Goal: Task Accomplishment & Management: Complete application form

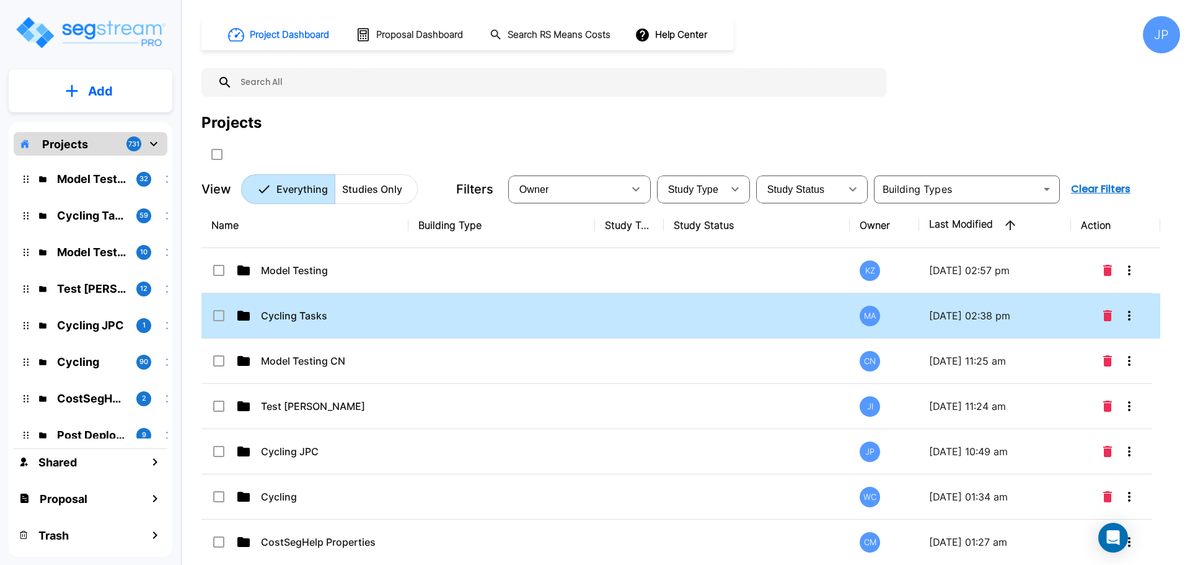
click at [575, 328] on td at bounding box center [501, 315] width 187 height 45
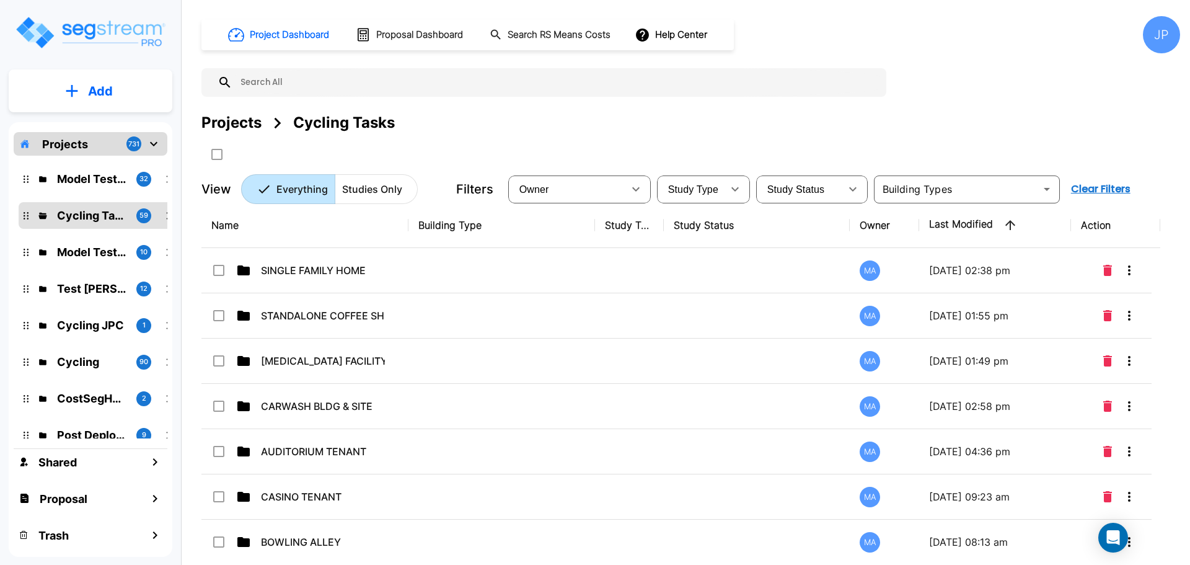
click at [474, 277] on td at bounding box center [501, 270] width 187 height 45
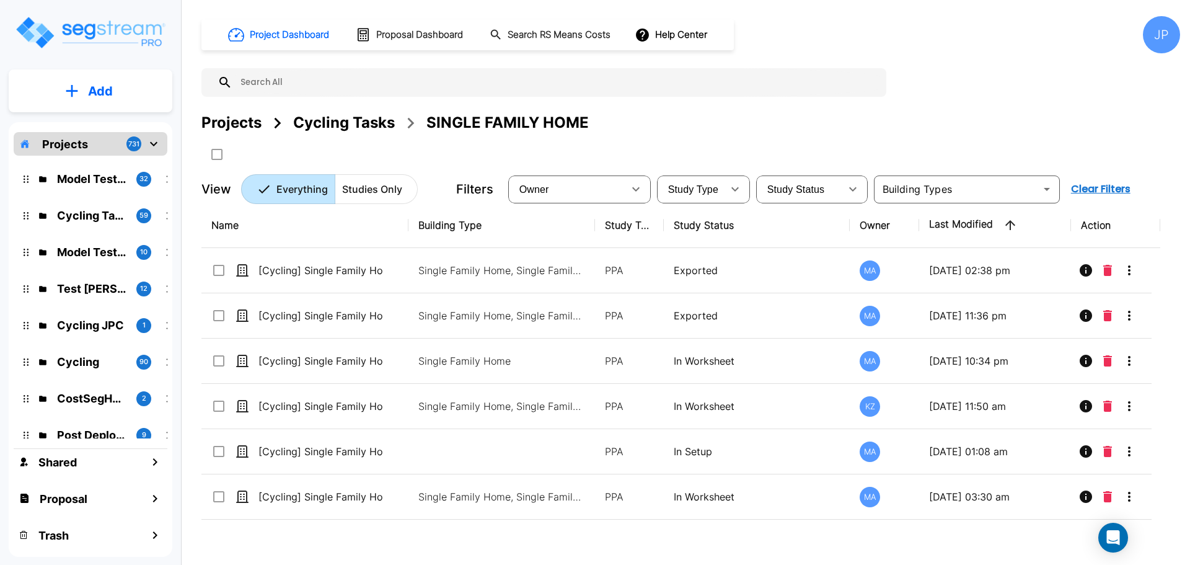
click at [227, 125] on div "Projects" at bounding box center [231, 123] width 60 height 22
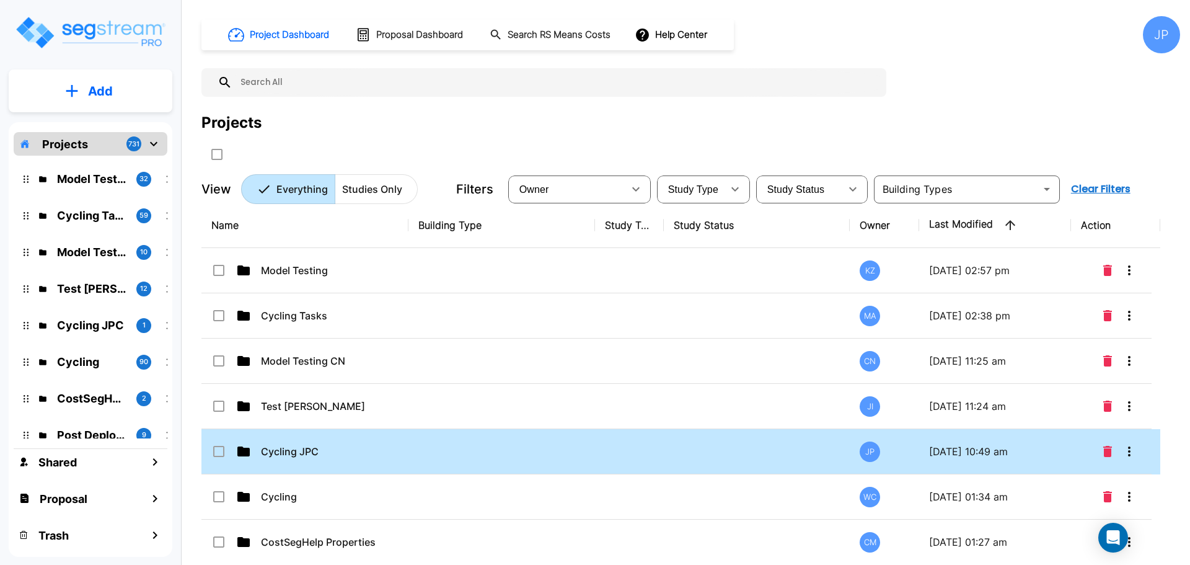
click at [542, 449] on td at bounding box center [501, 451] width 187 height 45
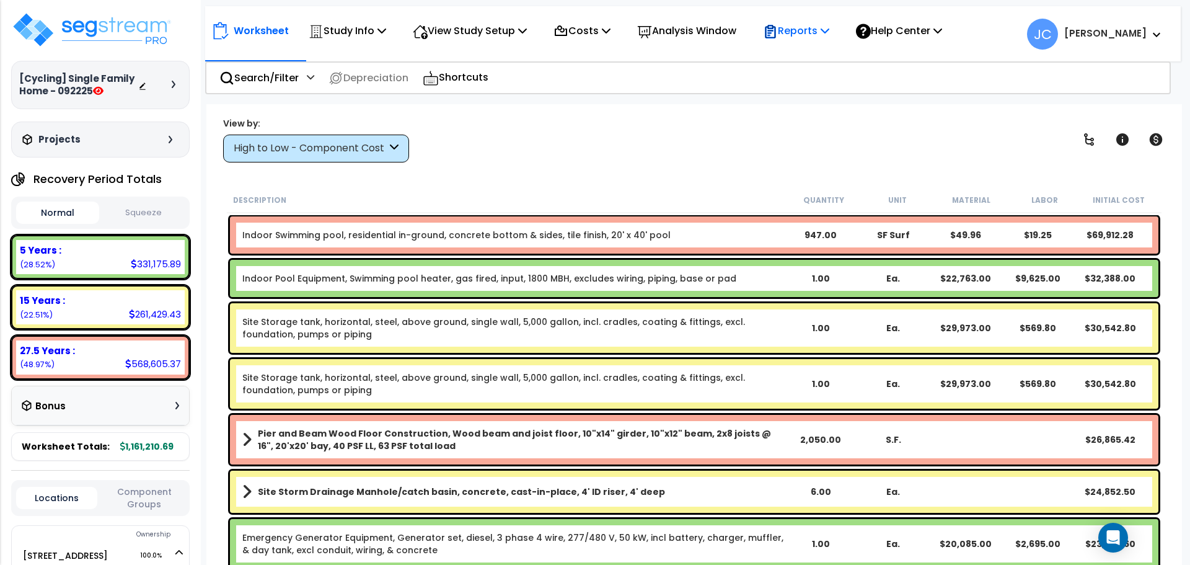
click at [806, 33] on p "Reports" at bounding box center [796, 30] width 66 height 17
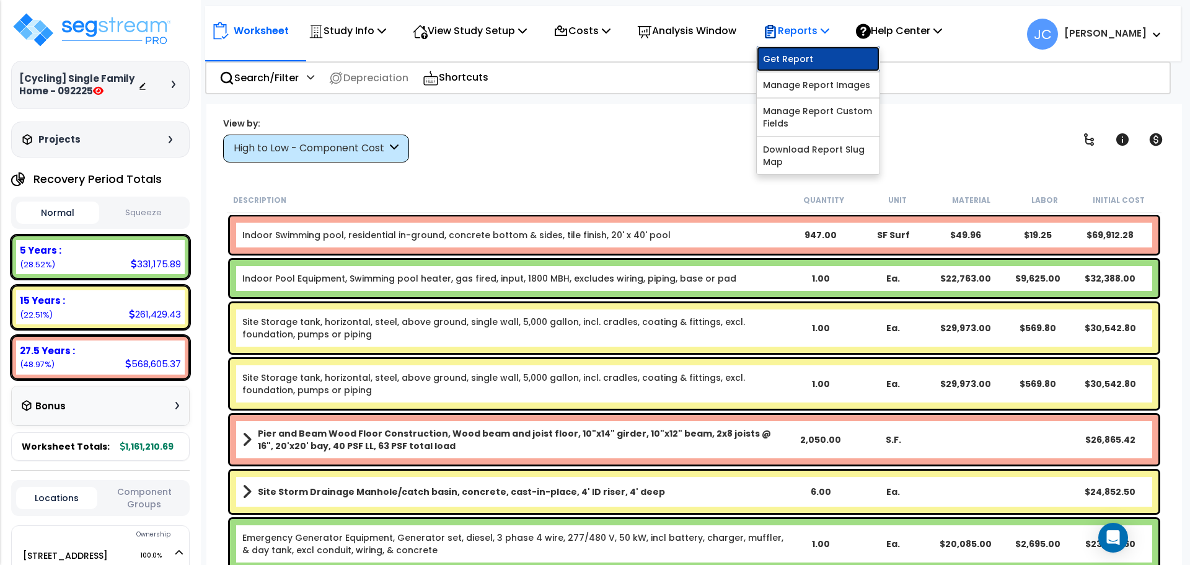
click at [816, 59] on link "Get Report" at bounding box center [818, 58] width 123 height 25
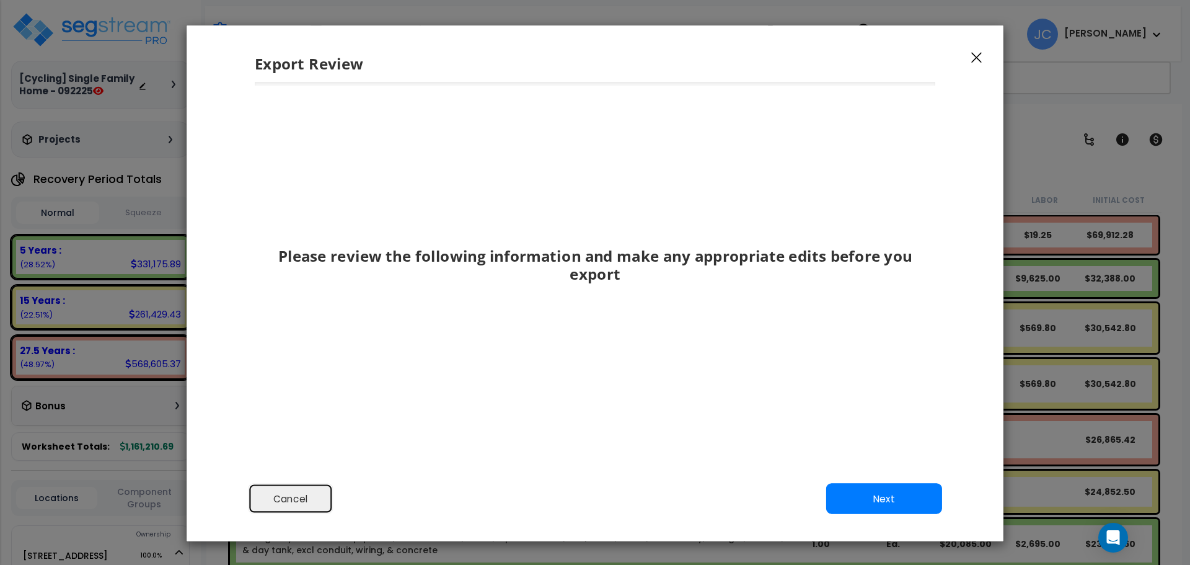
click at [302, 503] on button "Cancel" at bounding box center [290, 498] width 85 height 31
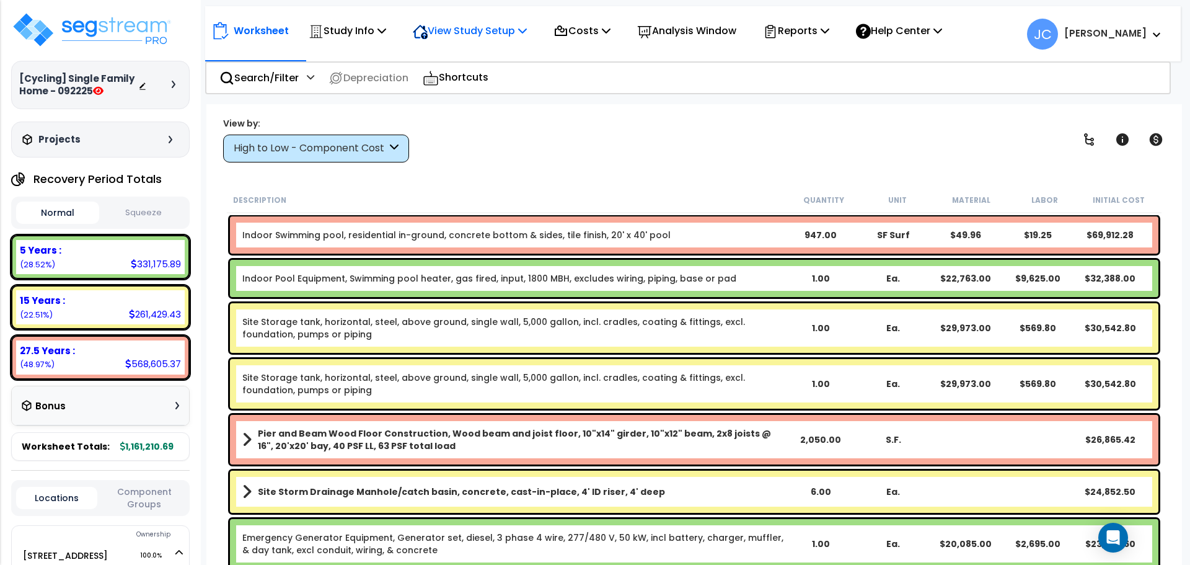
click at [484, 42] on div "View Study Setup" at bounding box center [470, 30] width 114 height 29
click at [490, 85] on link "View Questionnaire" at bounding box center [468, 85] width 123 height 25
click at [798, 35] on p "Reports" at bounding box center [796, 30] width 66 height 17
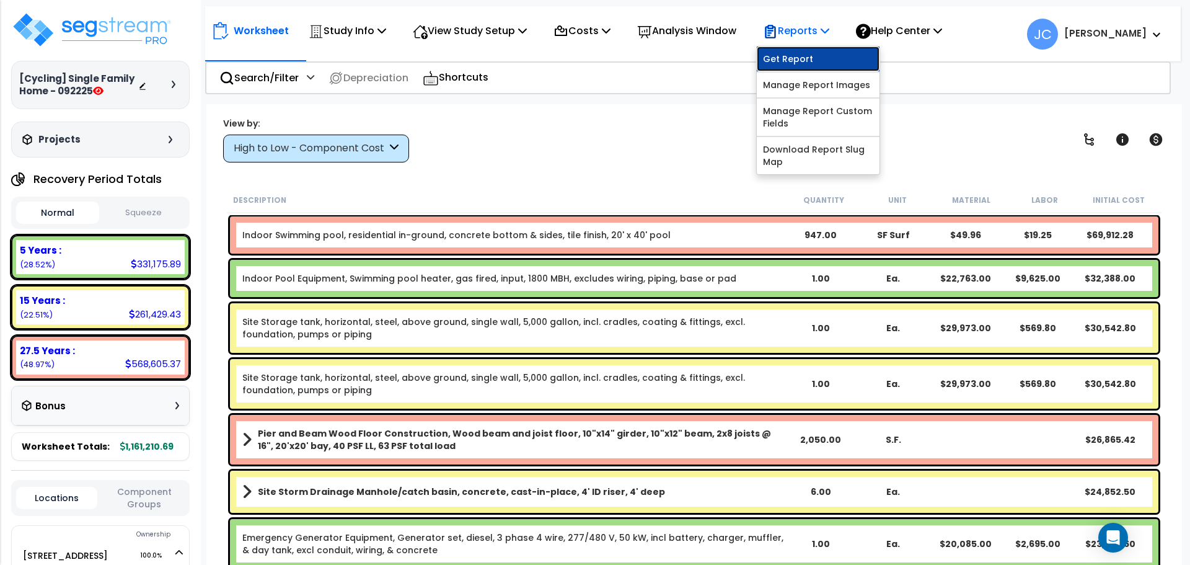
click at [802, 55] on link "Get Report" at bounding box center [818, 58] width 123 height 25
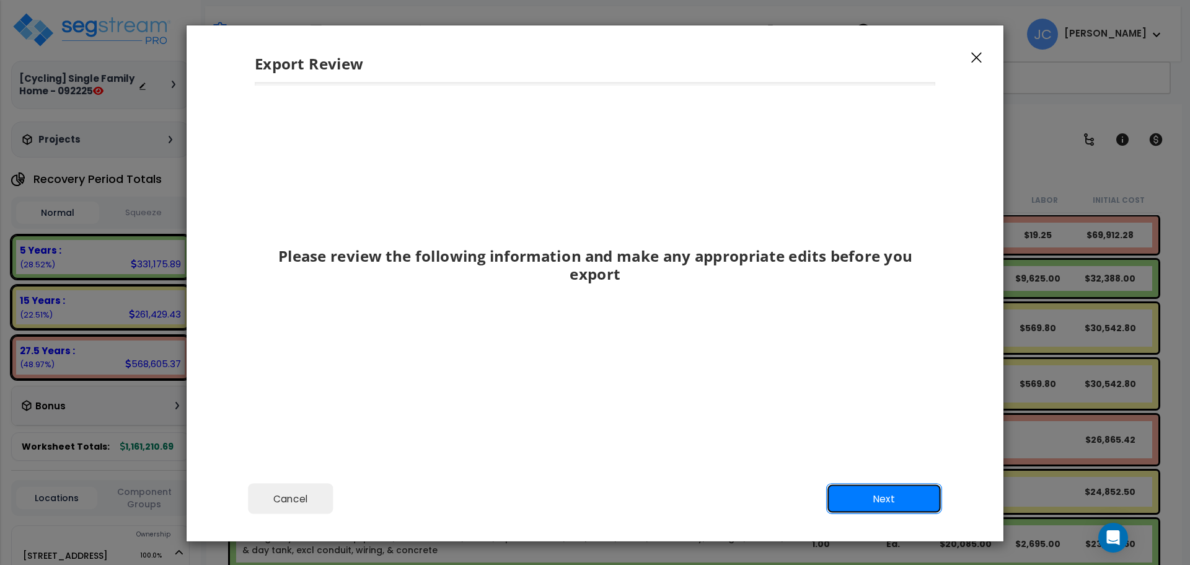
click at [849, 490] on button "Next" at bounding box center [884, 498] width 116 height 31
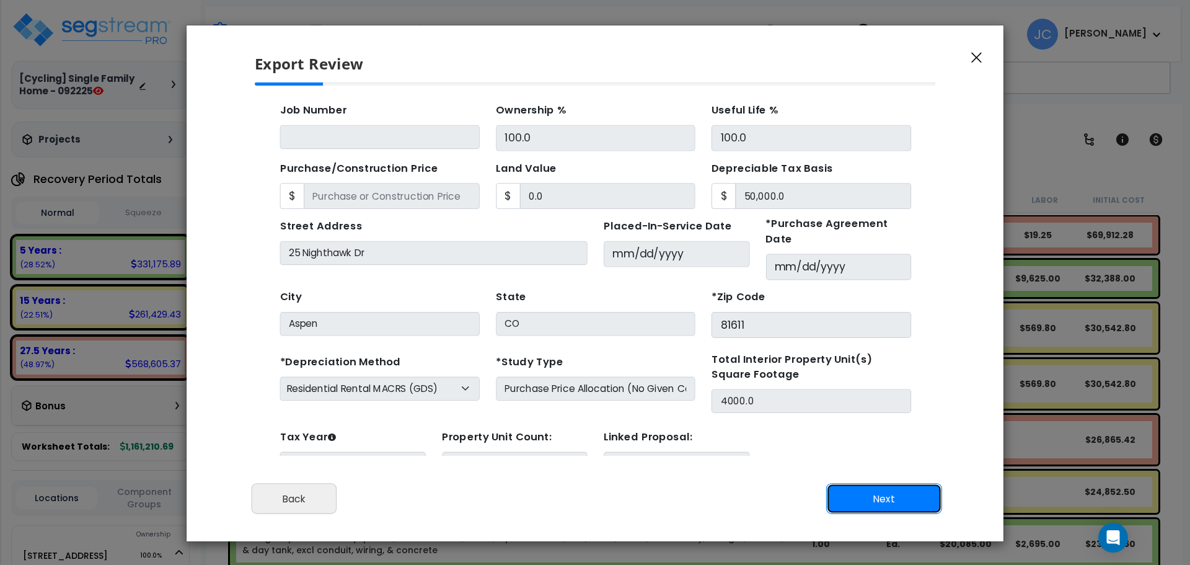
scroll to position [118, 0]
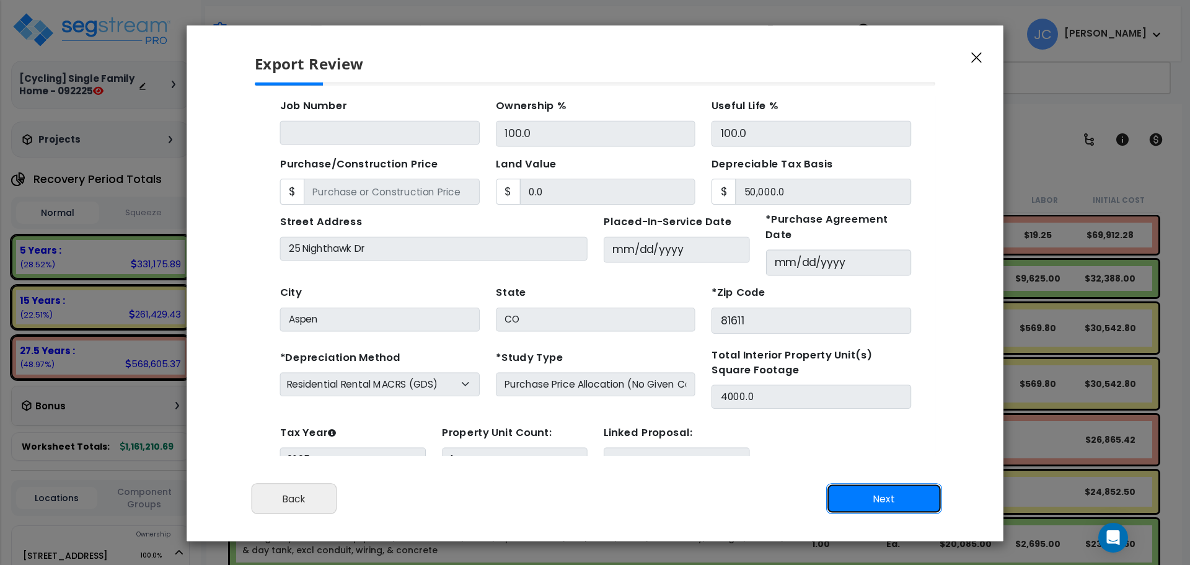
click at [867, 498] on button "Next" at bounding box center [884, 498] width 116 height 31
type input "0"
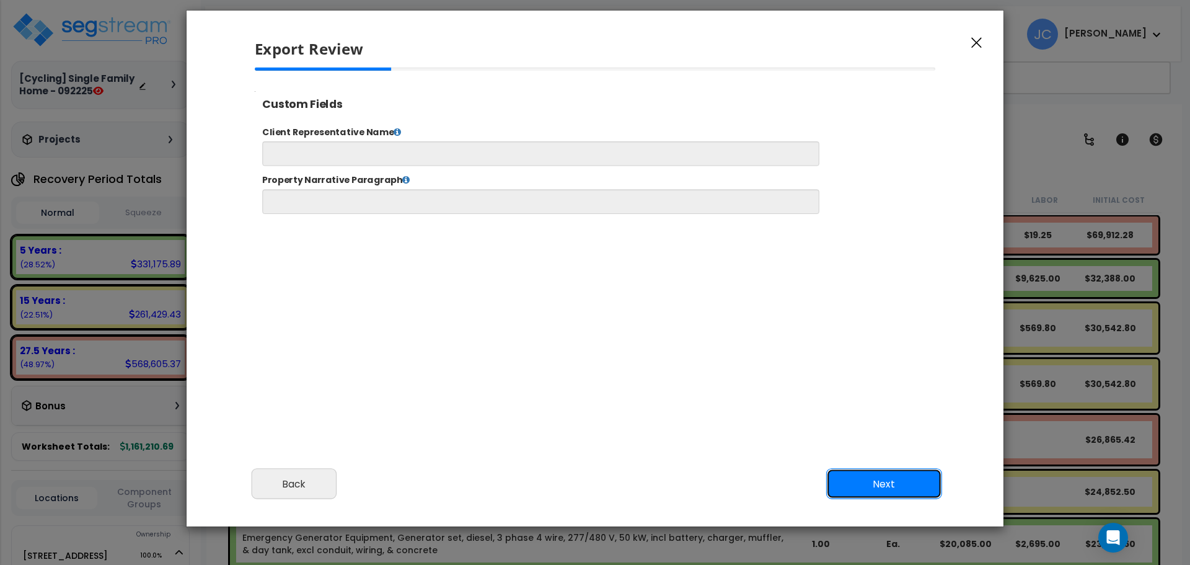
scroll to position [37, 0]
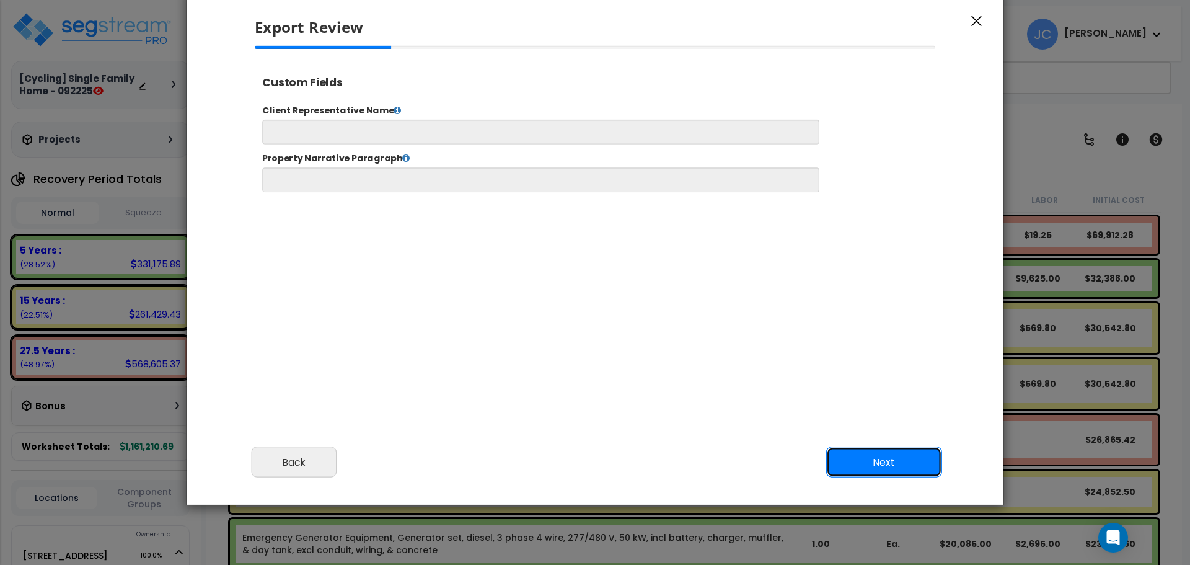
click at [893, 451] on button "Next" at bounding box center [884, 462] width 116 height 31
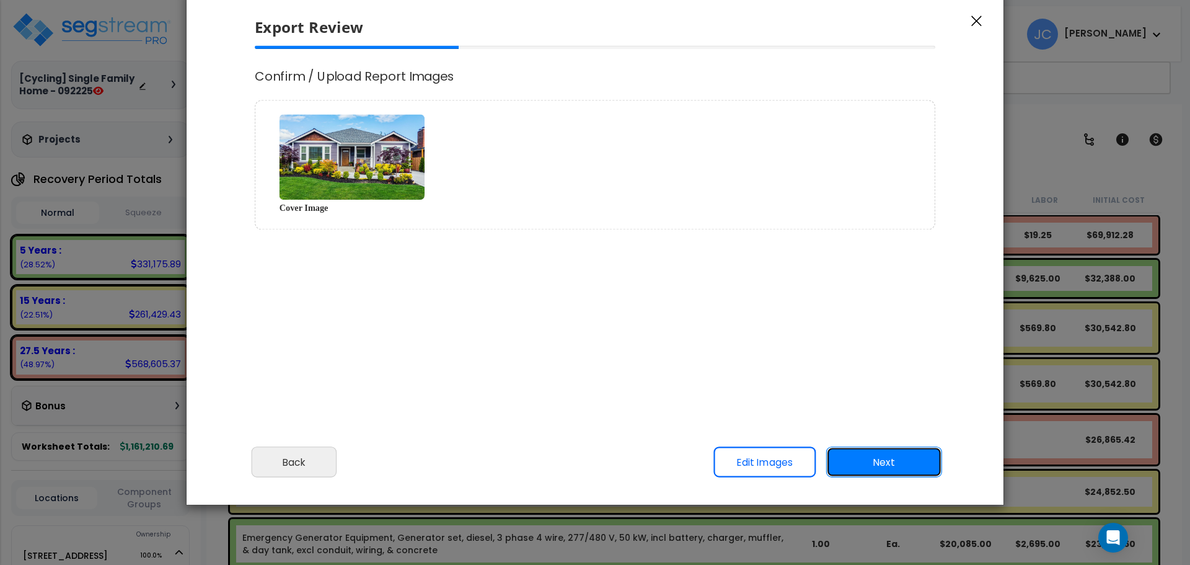
click at [881, 462] on button "Next" at bounding box center [884, 462] width 116 height 31
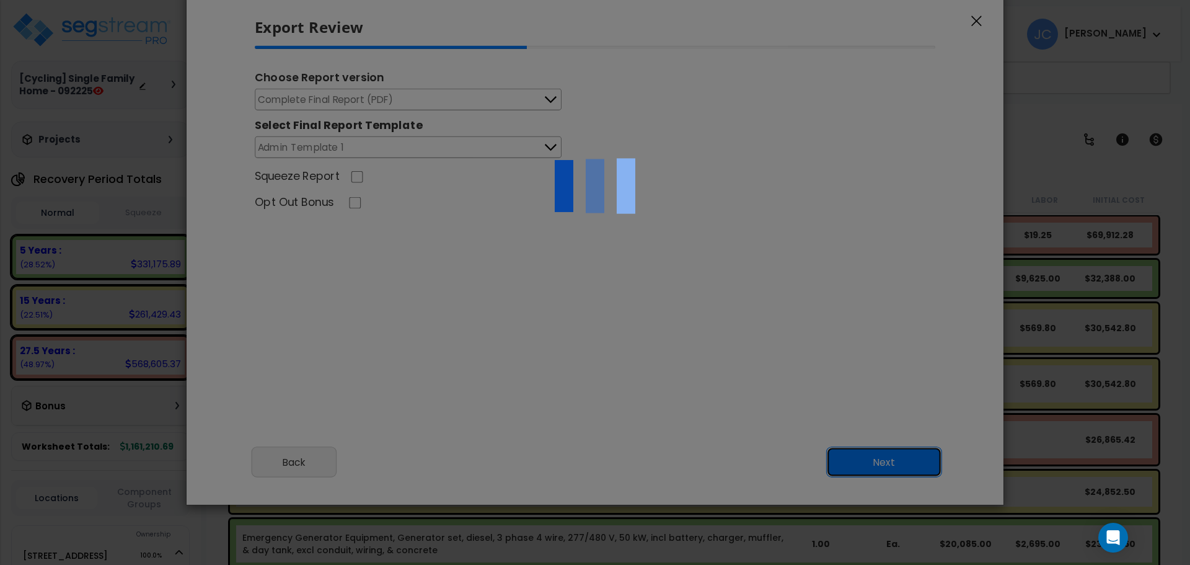
scroll to position [0, 0]
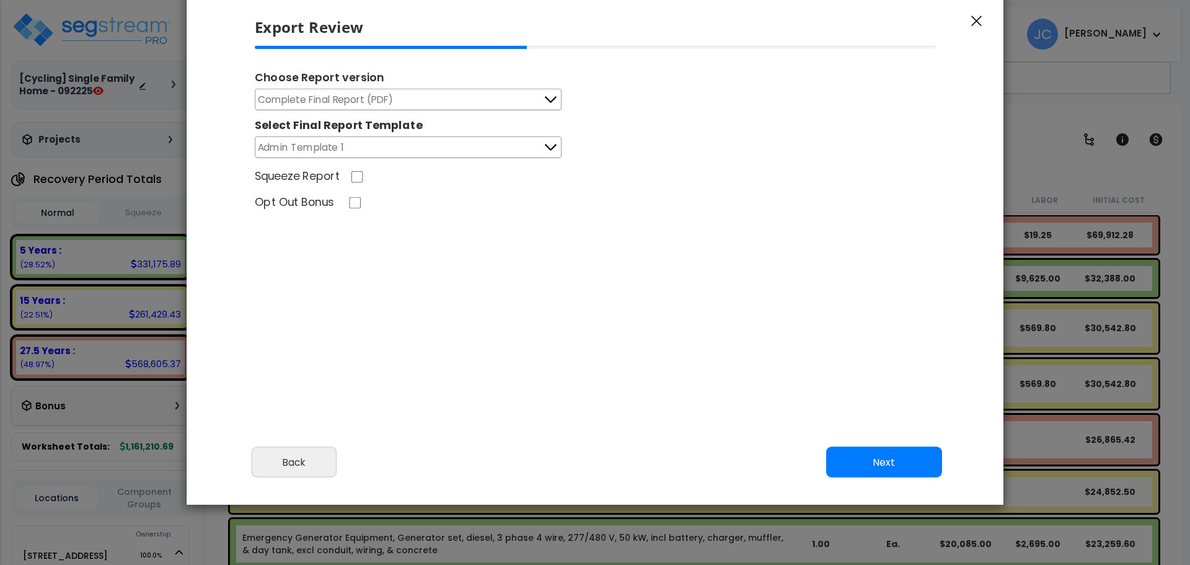
select select "2025"
click at [884, 455] on button "Next" at bounding box center [884, 462] width 116 height 31
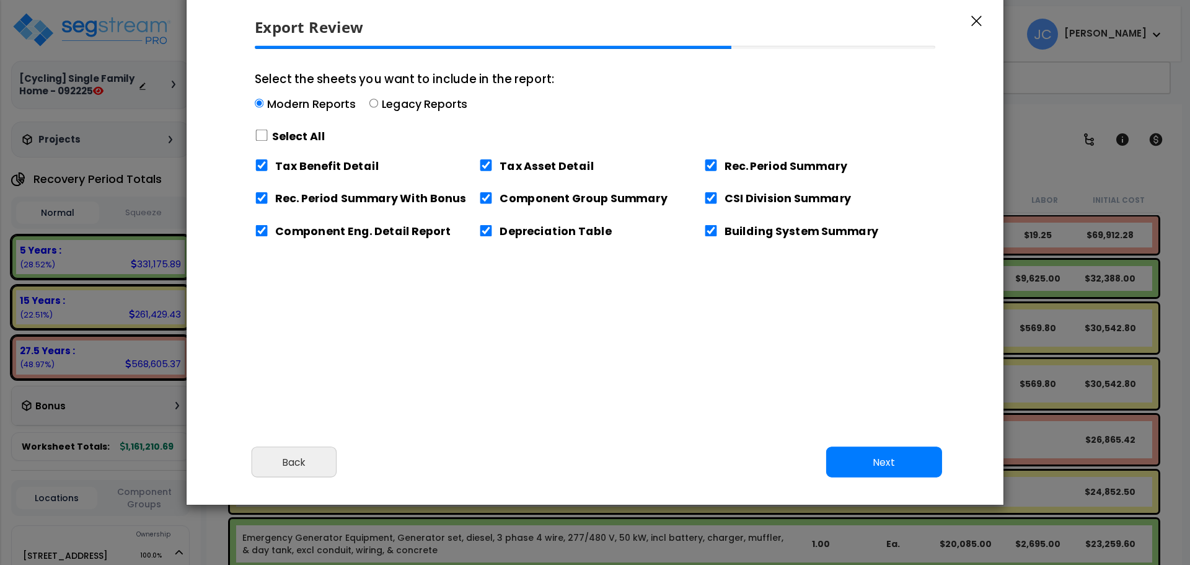
click at [295, 136] on label "Select All" at bounding box center [298, 135] width 53 height 15
click at [268, 136] on input "Select the sheets you want to include in the report: Modern Reports Legacy Repo…" at bounding box center [262, 136] width 14 height 12
checkbox input "true"
click at [892, 459] on button "Next" at bounding box center [884, 462] width 116 height 31
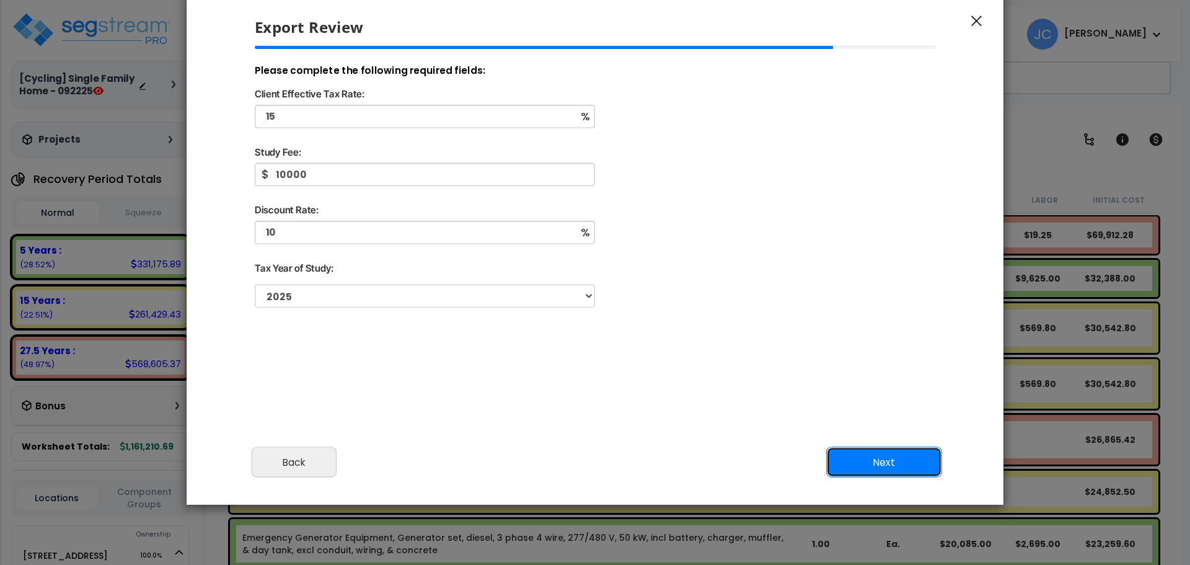
click at [900, 472] on button "Next" at bounding box center [884, 462] width 116 height 31
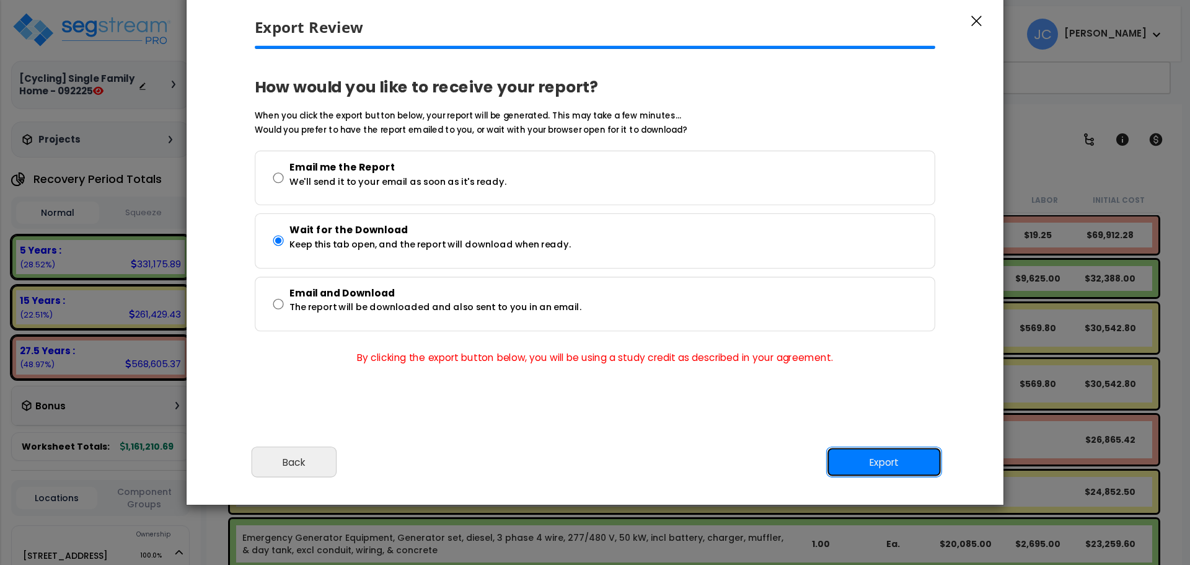
click at [905, 475] on button "Export" at bounding box center [884, 462] width 116 height 31
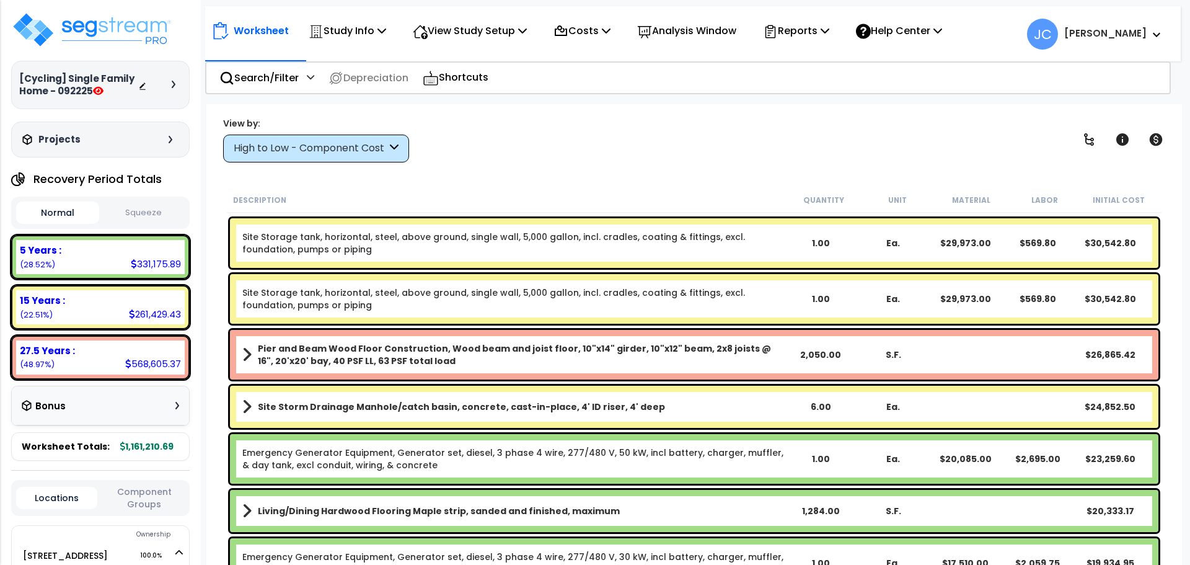
scroll to position [0, 0]
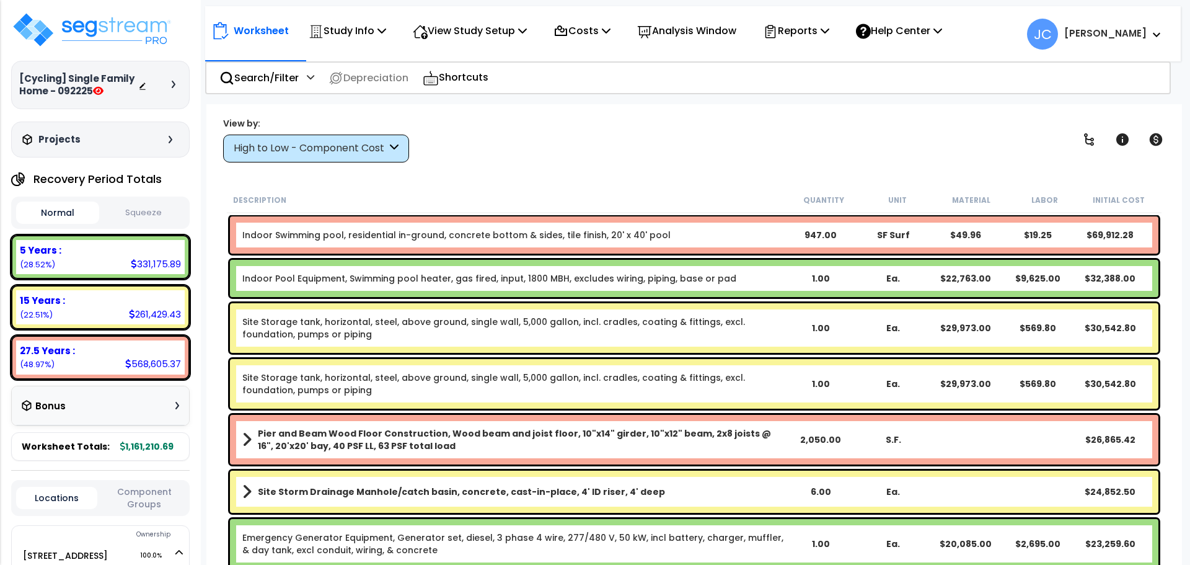
click at [548, 153] on div "View by: High to Low - Component Cost High to Low - Component Cost" at bounding box center [694, 140] width 951 height 46
click at [138, 43] on img at bounding box center [91, 29] width 161 height 37
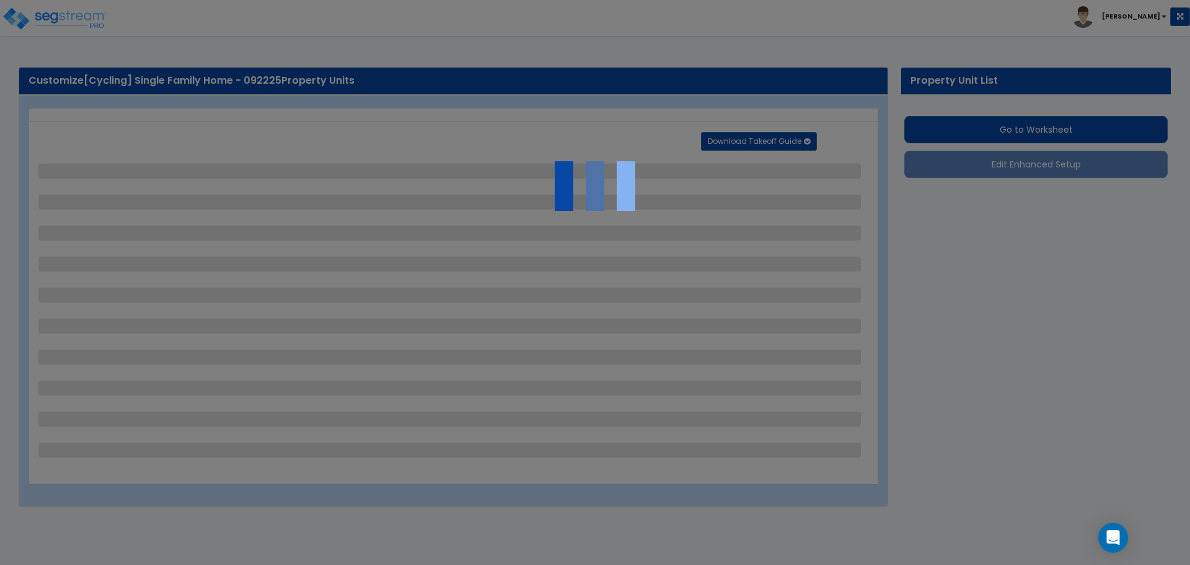
select select "2"
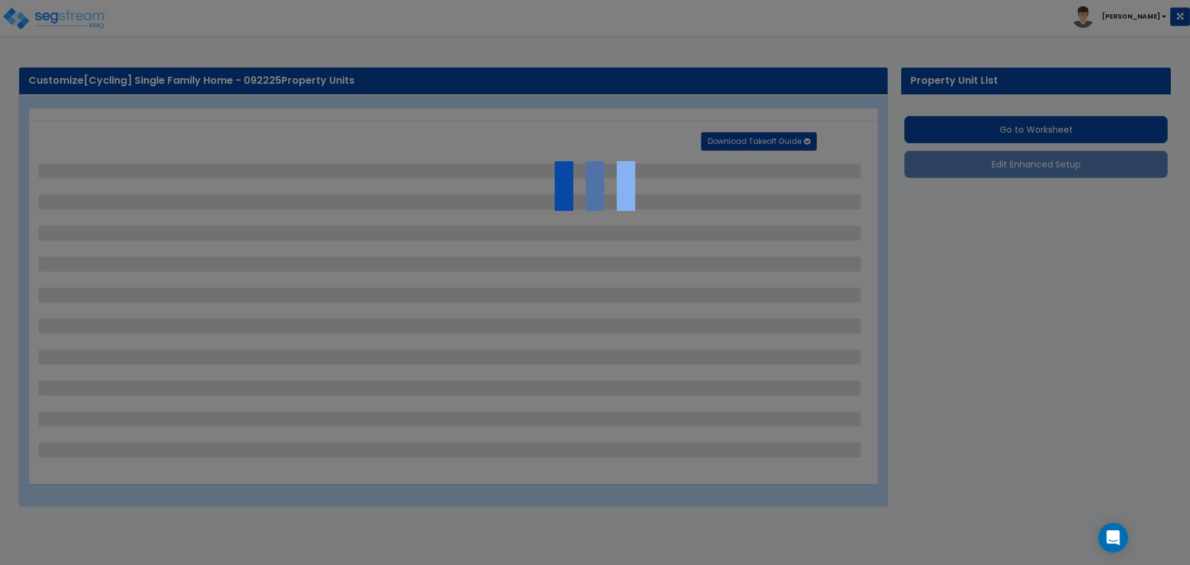
select select "2"
select select "3"
select select "1"
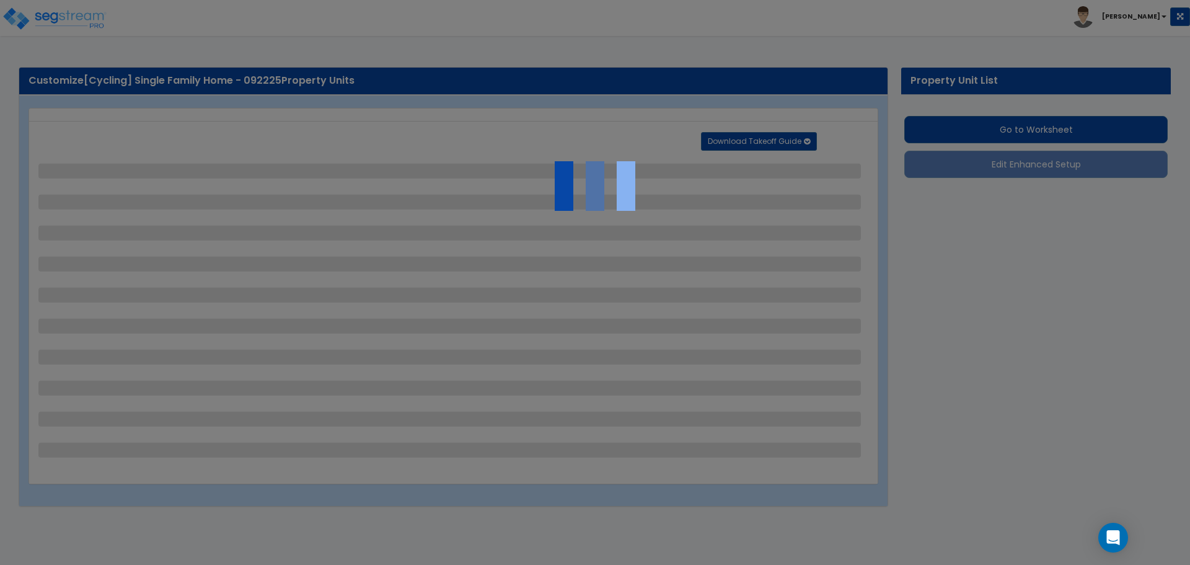
select select "3"
select select "2"
select select "1"
select select "10"
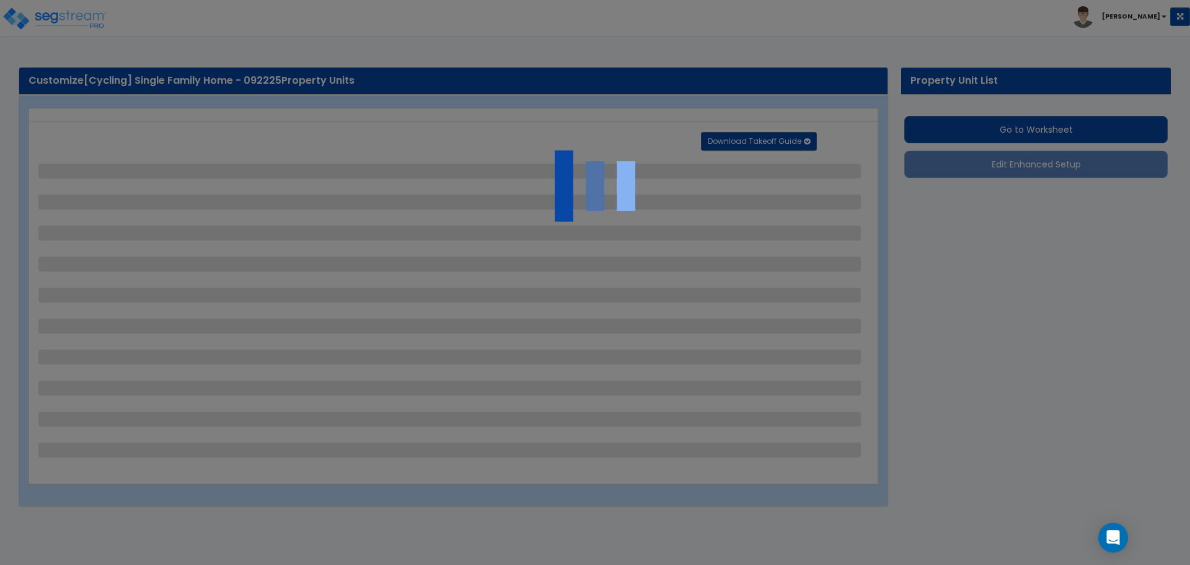
select select "2"
select select "1"
select select "2"
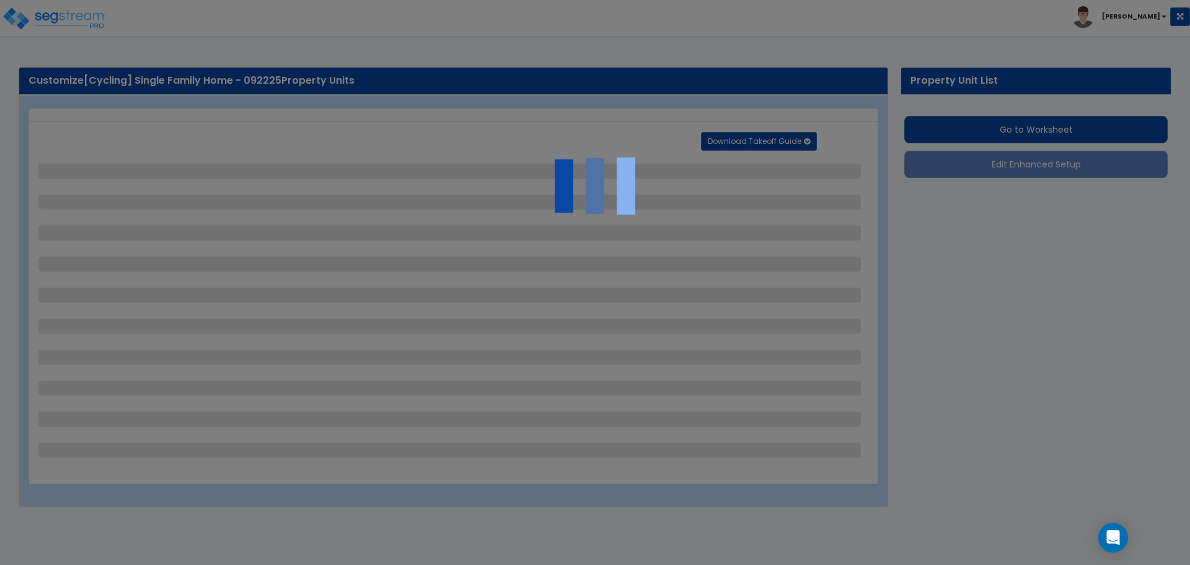
select select "1"
select select "2"
select select "4"
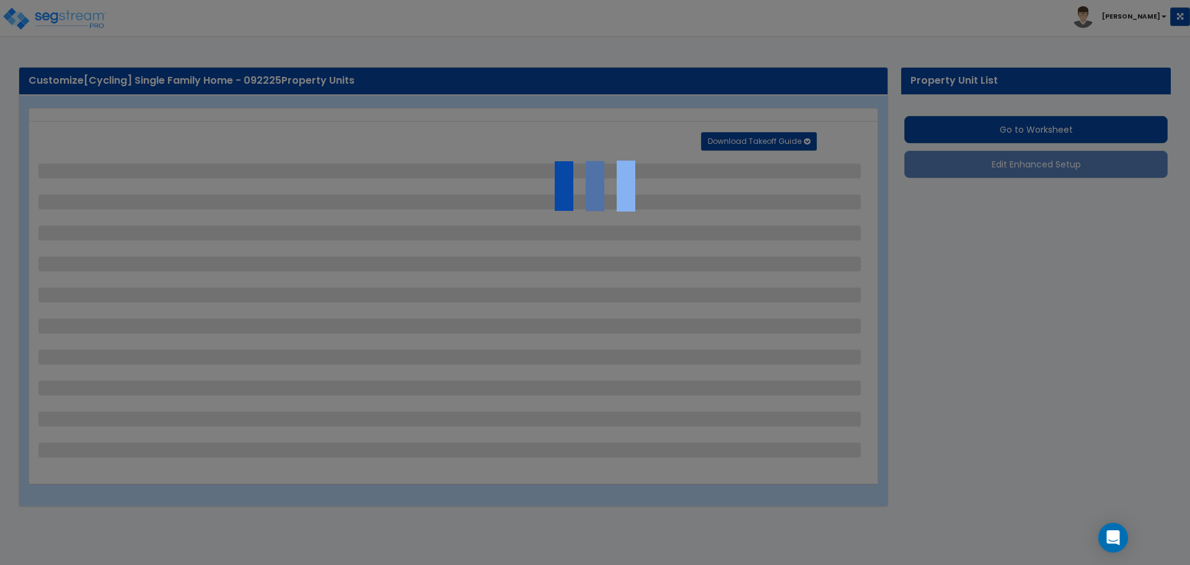
select select "1"
select select "6"
select select "1"
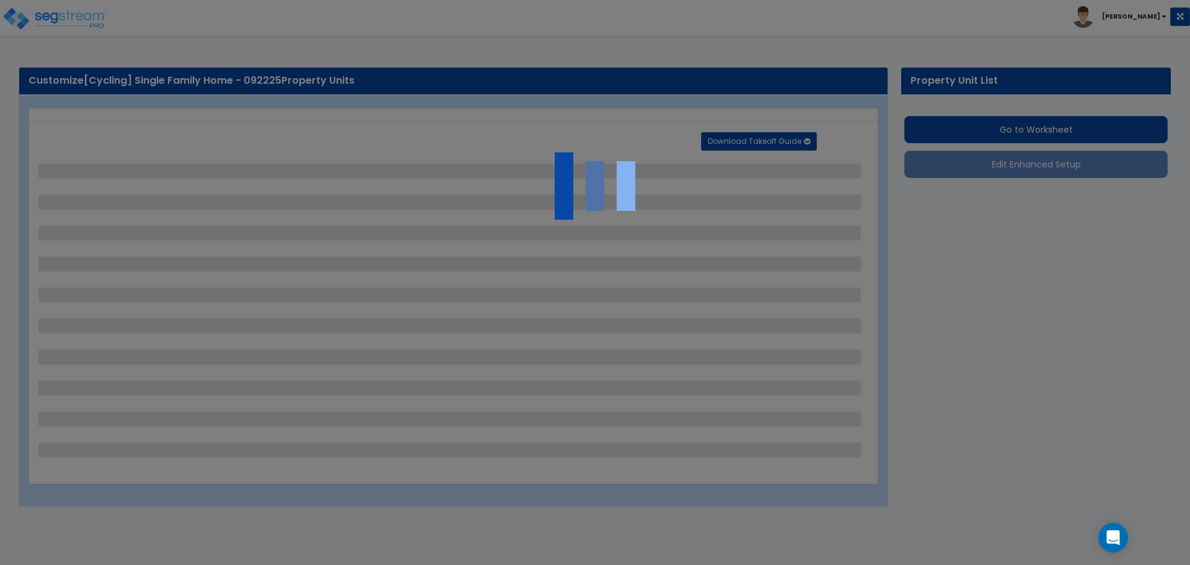
select select "4"
select select "2"
select select "1"
select select "2"
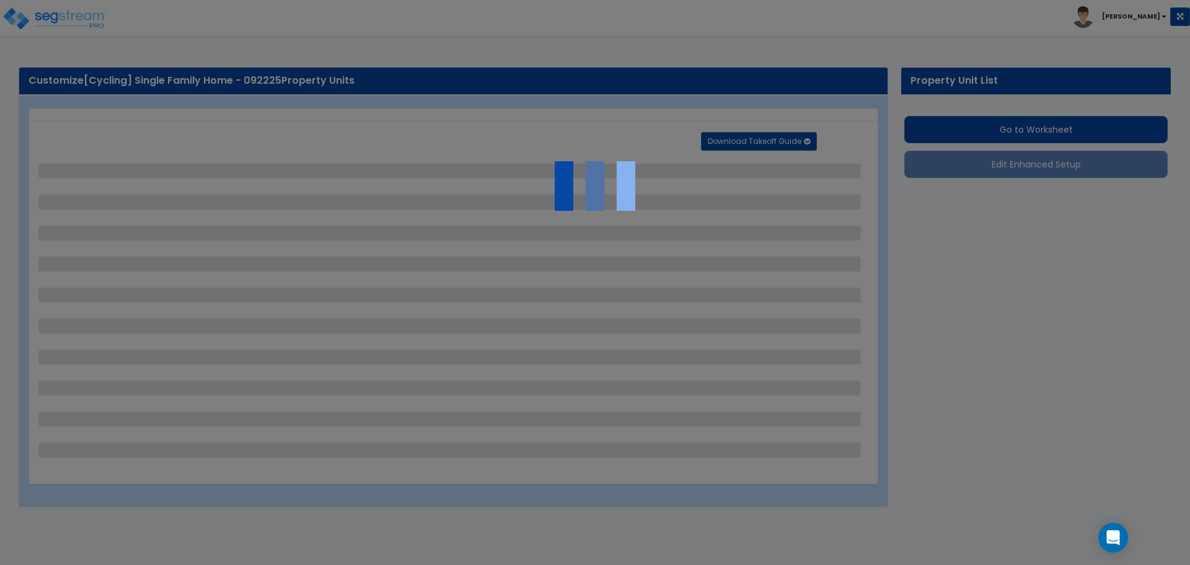
select select "1"
select select "2"
select select "6"
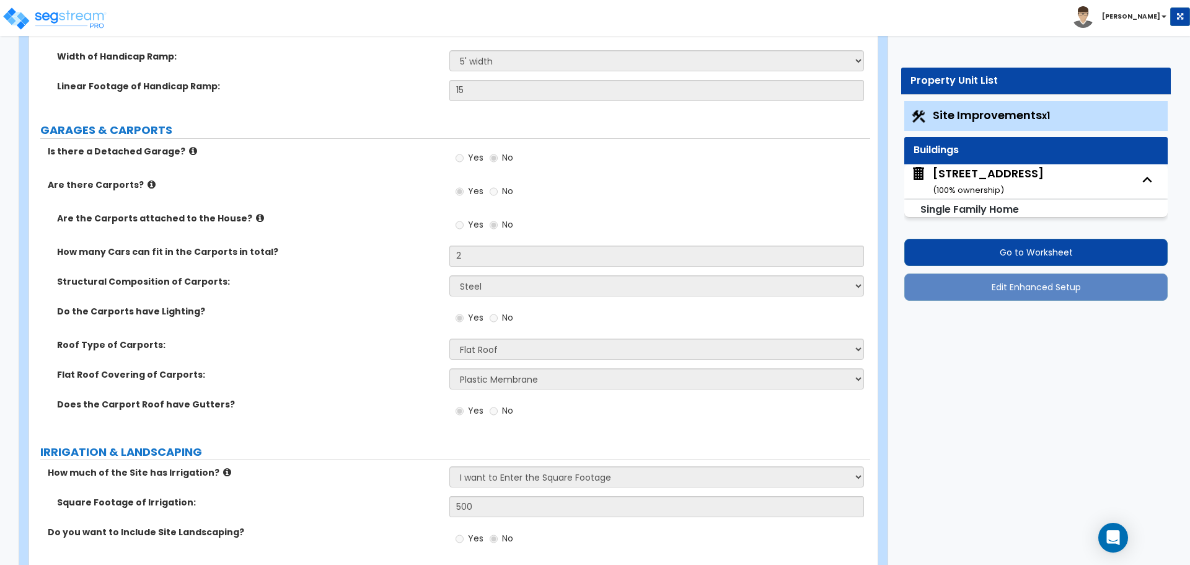
scroll to position [1701, 0]
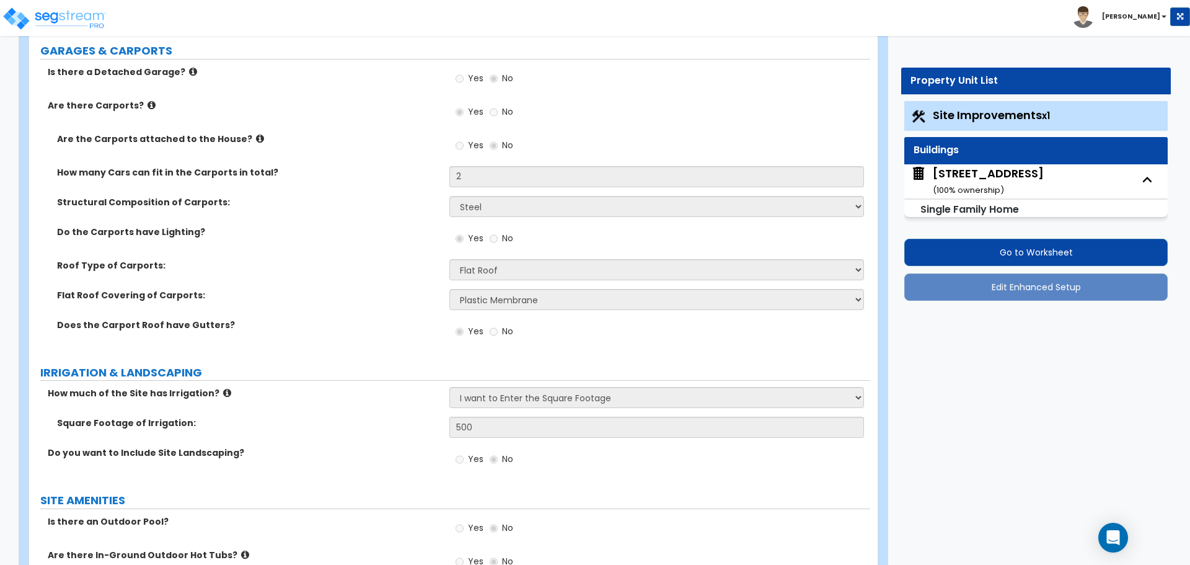
click at [961, 169] on div "[STREET_ADDRESS] ( 100 % ownership)" at bounding box center [988, 181] width 111 height 32
select select "2"
select select "7"
select select "1"
select select "3"
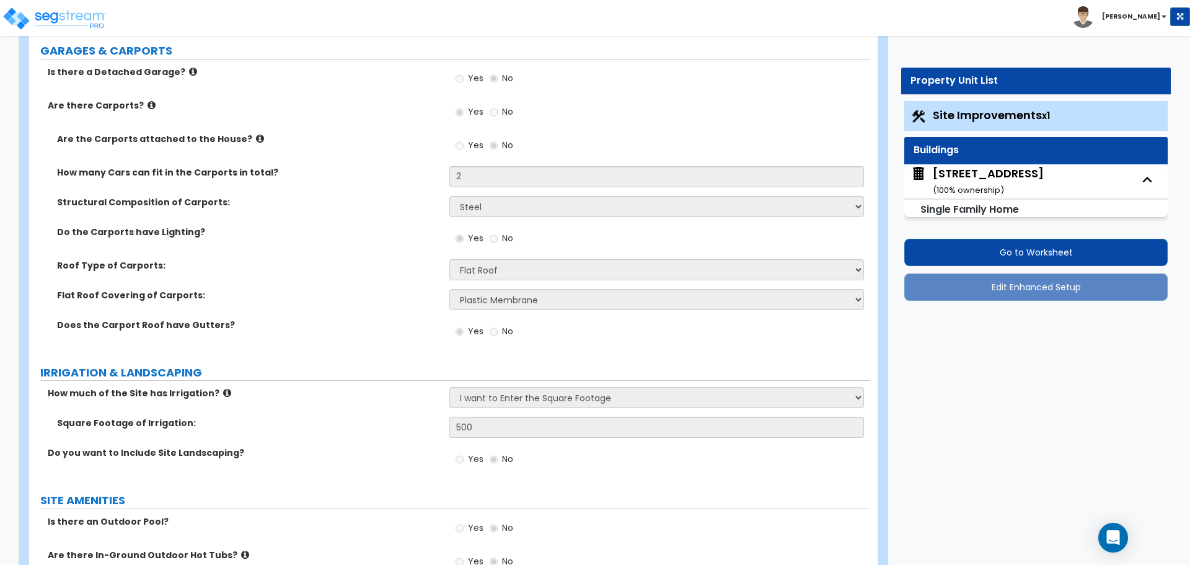
select select "1"
select select "2"
select select "10"
select select "4"
select select "2"
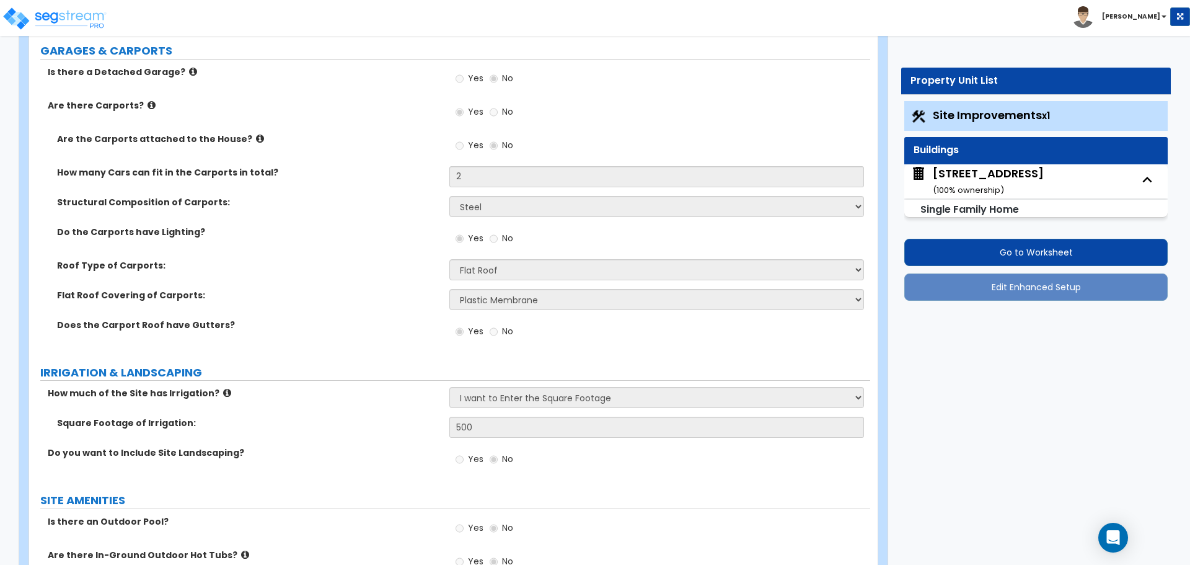
select select "1"
select select "3"
select select "2"
select select "1"
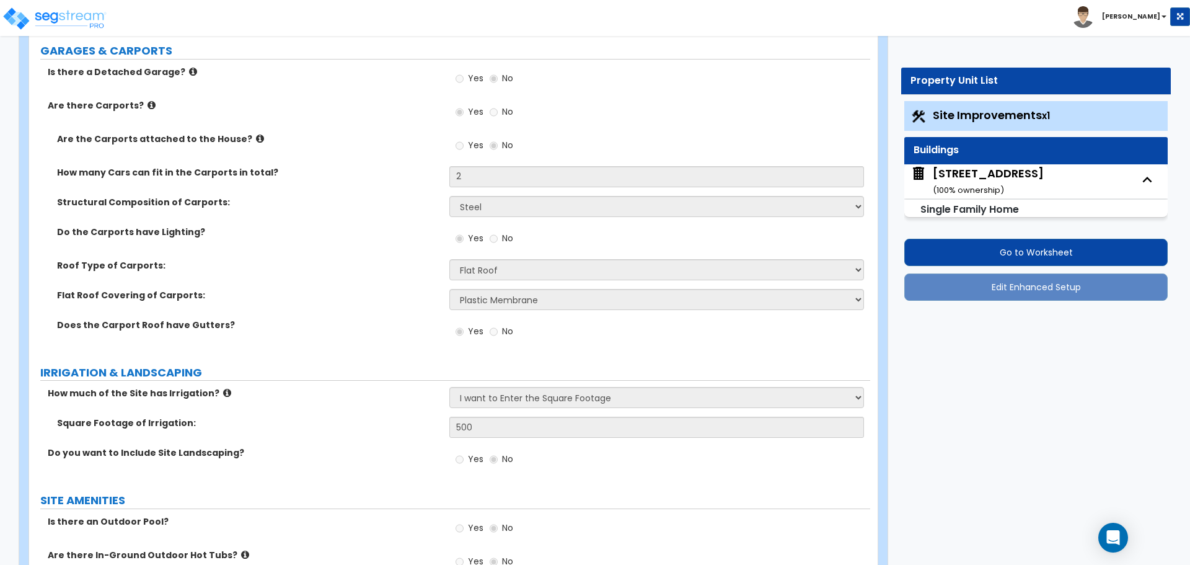
select select "1"
select select "2"
select select "1"
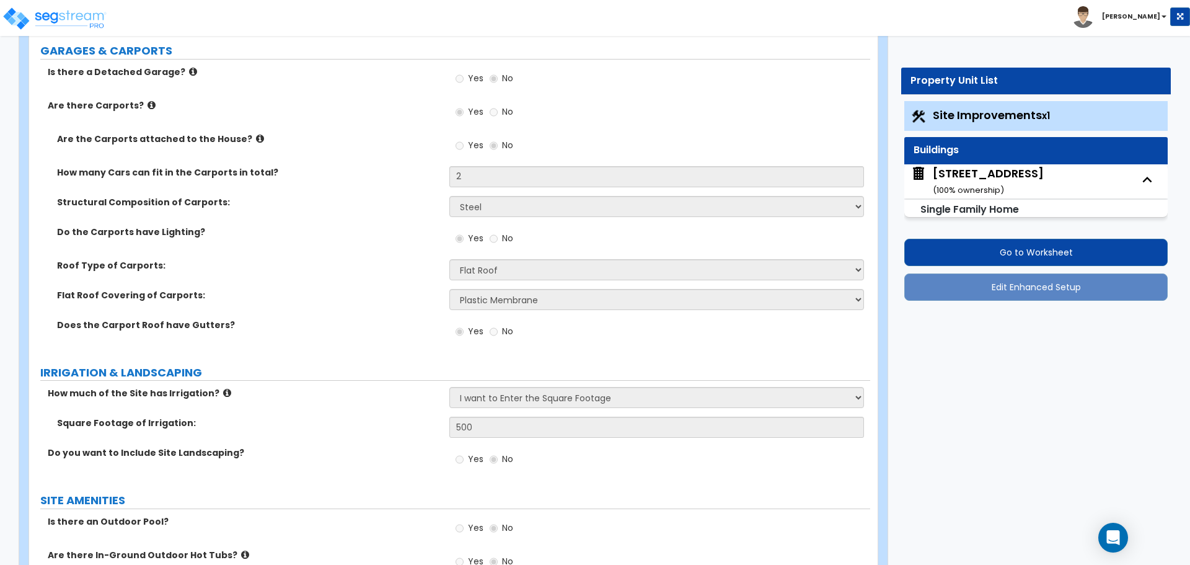
select select "2"
select select "5"
select select "3"
select select "1"
select select "2"
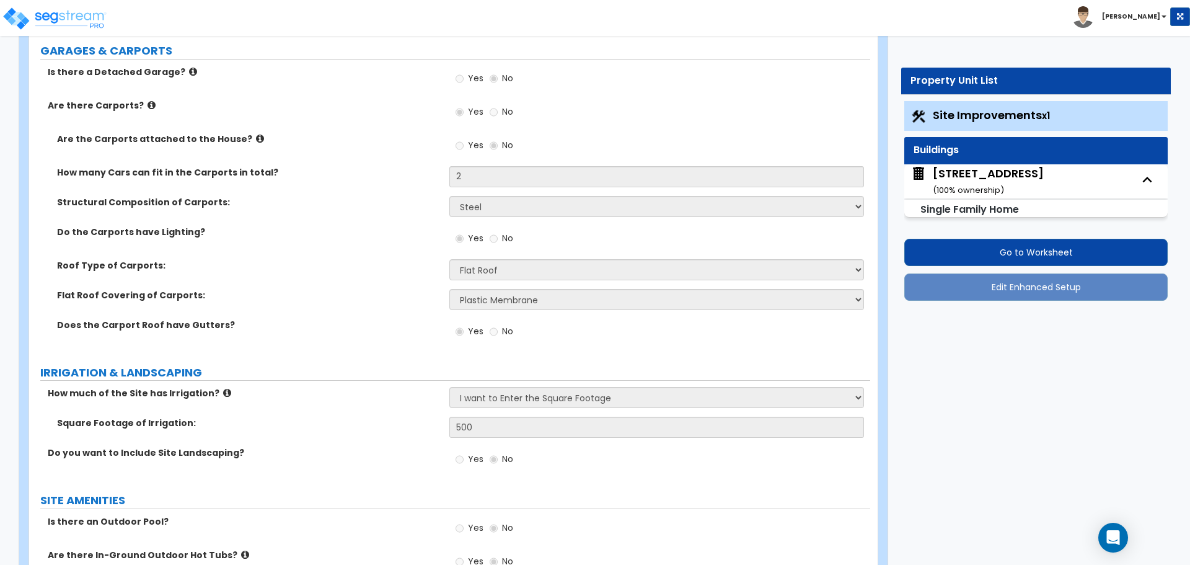
select select "1"
select select "5"
select select "6"
select select "2"
select select "1"
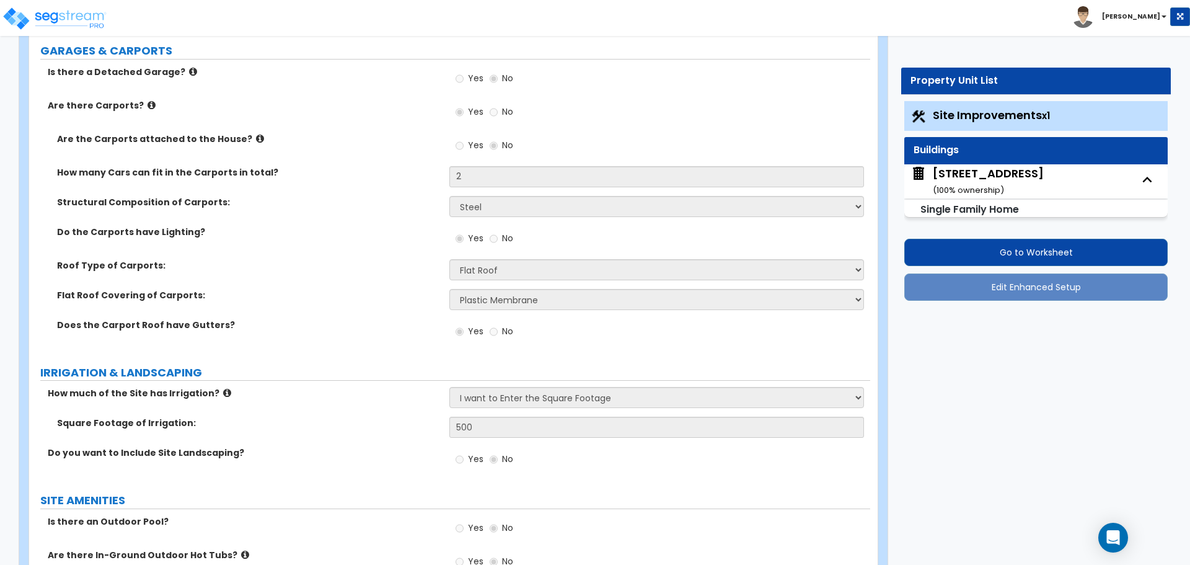
select select "1"
select select "2"
select select "5"
select select "2"
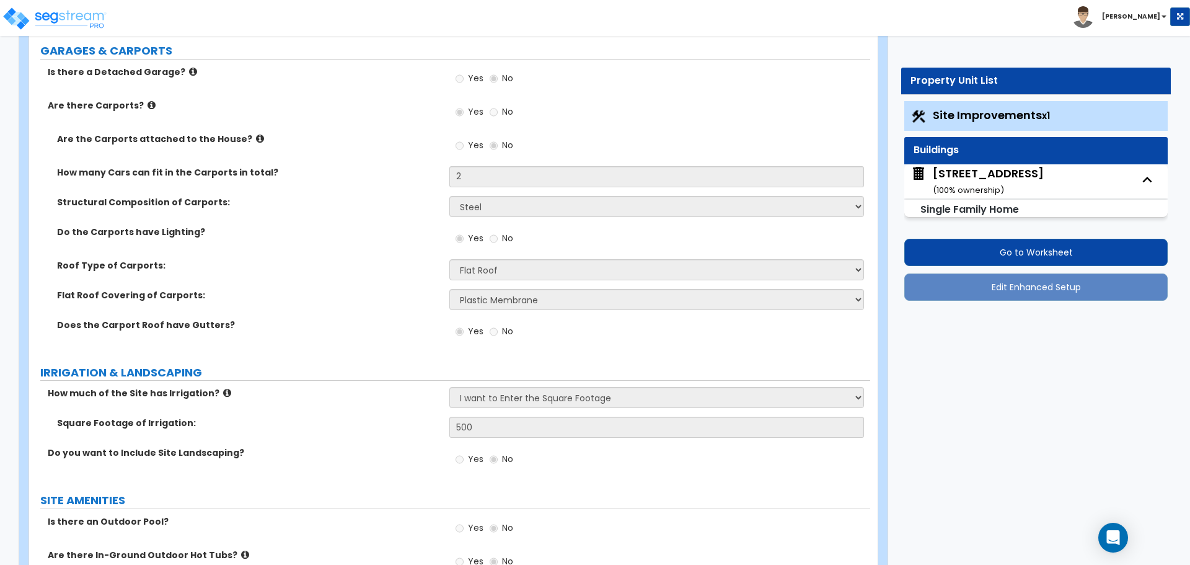
select select "2"
select select "4"
select select "2"
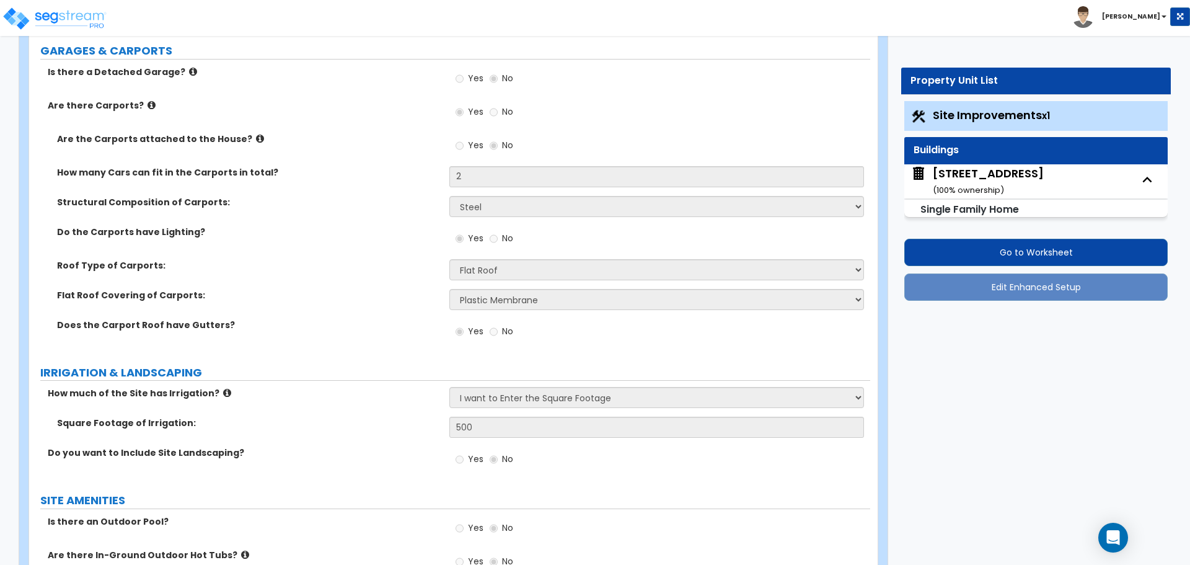
select select "1"
select select "4"
select select "1"
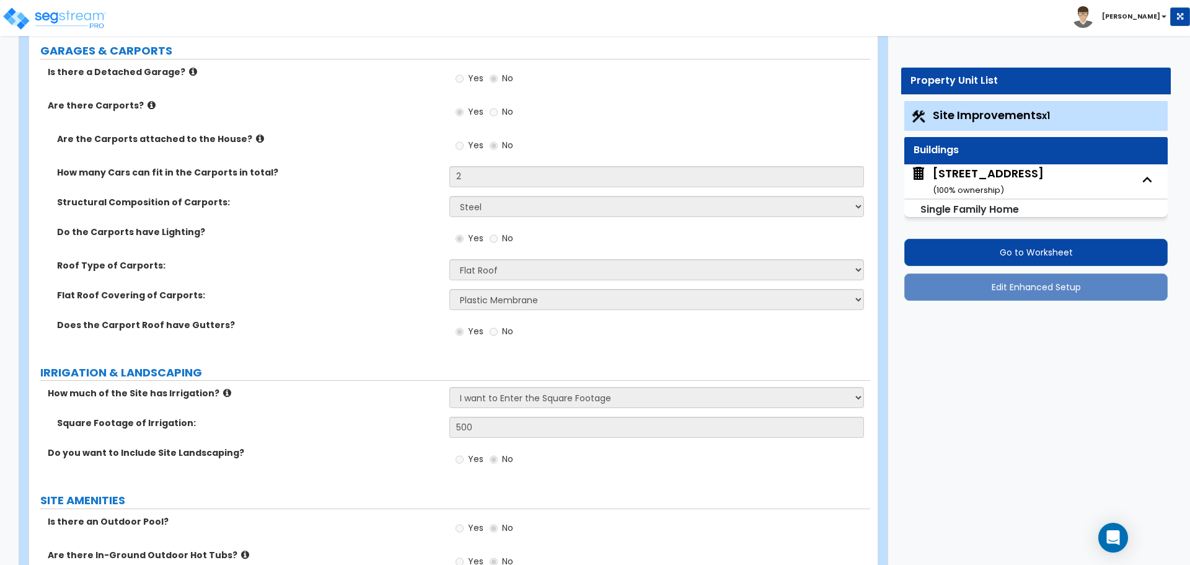
select select "1"
select select "3"
select select "1"
select select "3"
select select "4"
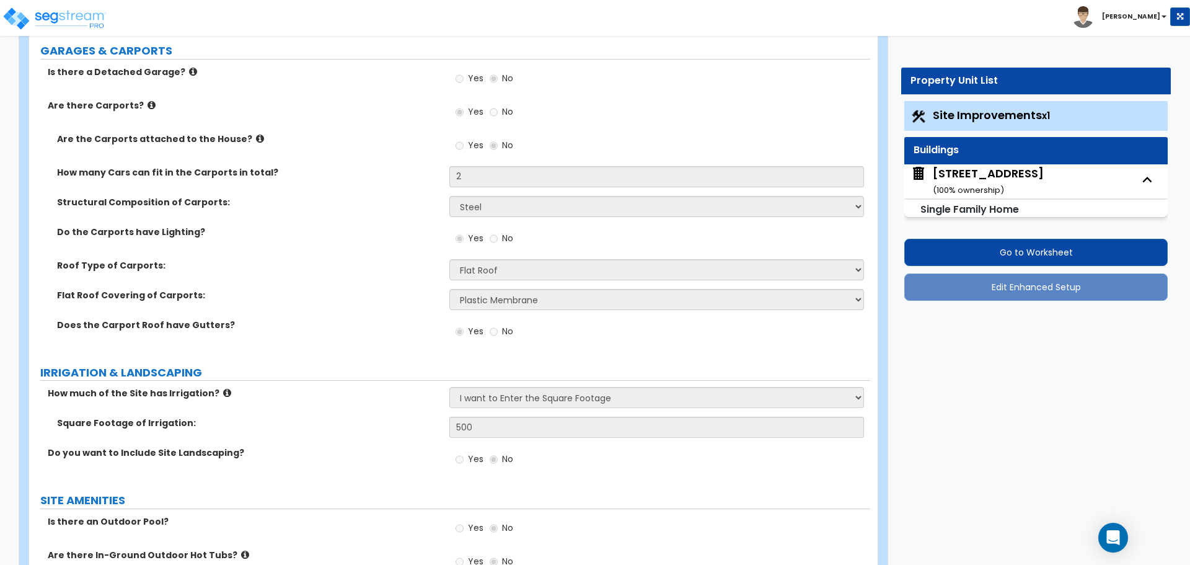
select select "1"
select select "2"
select select "3"
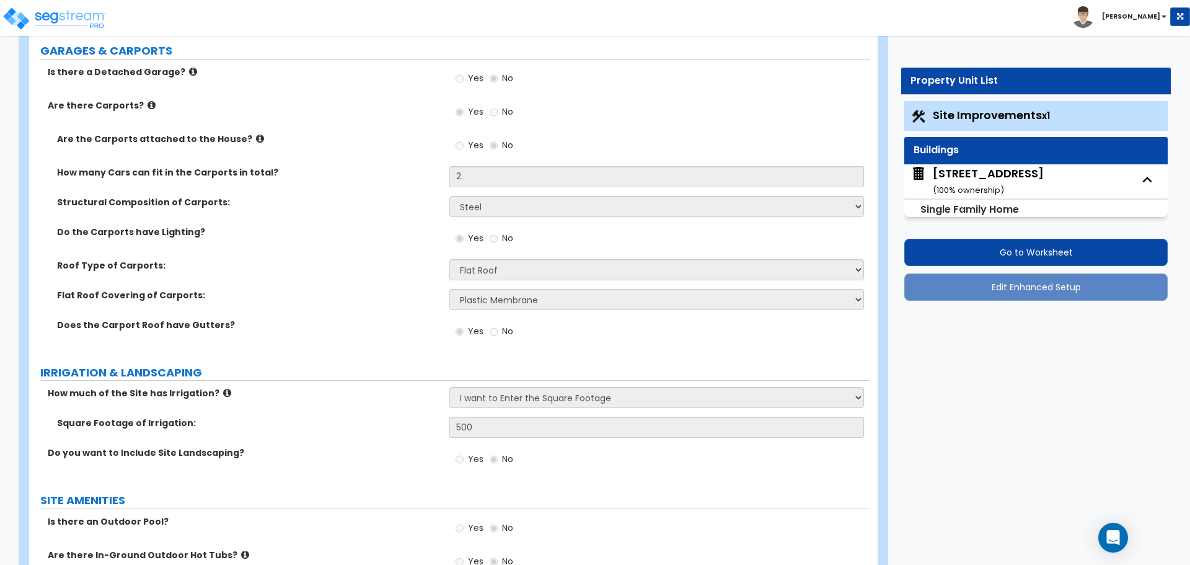
select select "3"
select select "4"
select select "2"
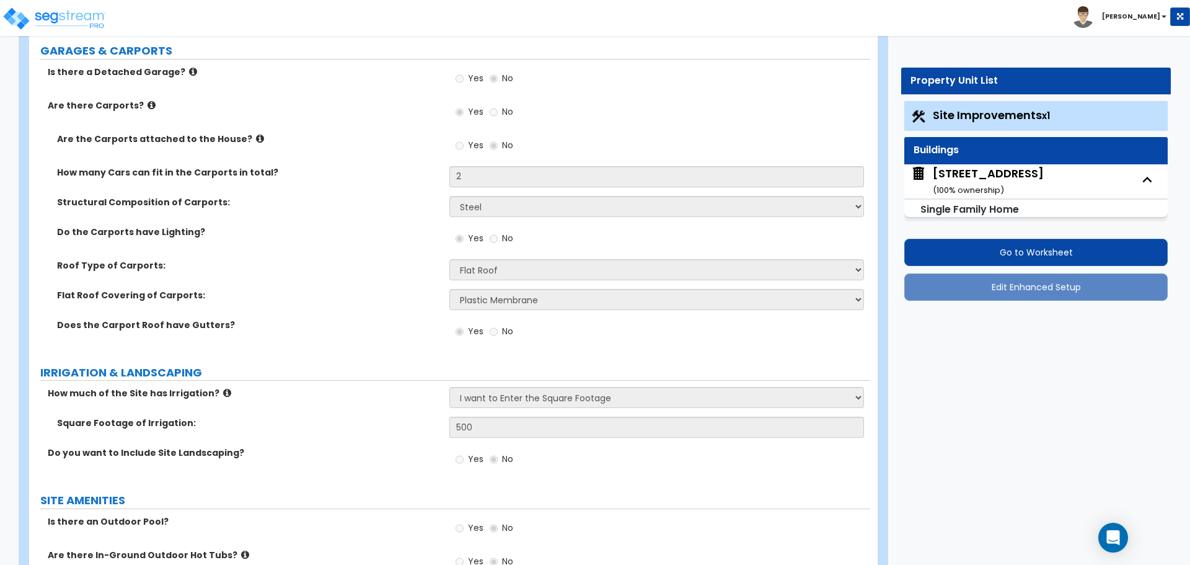
select select "1"
select select "2"
select select "1"
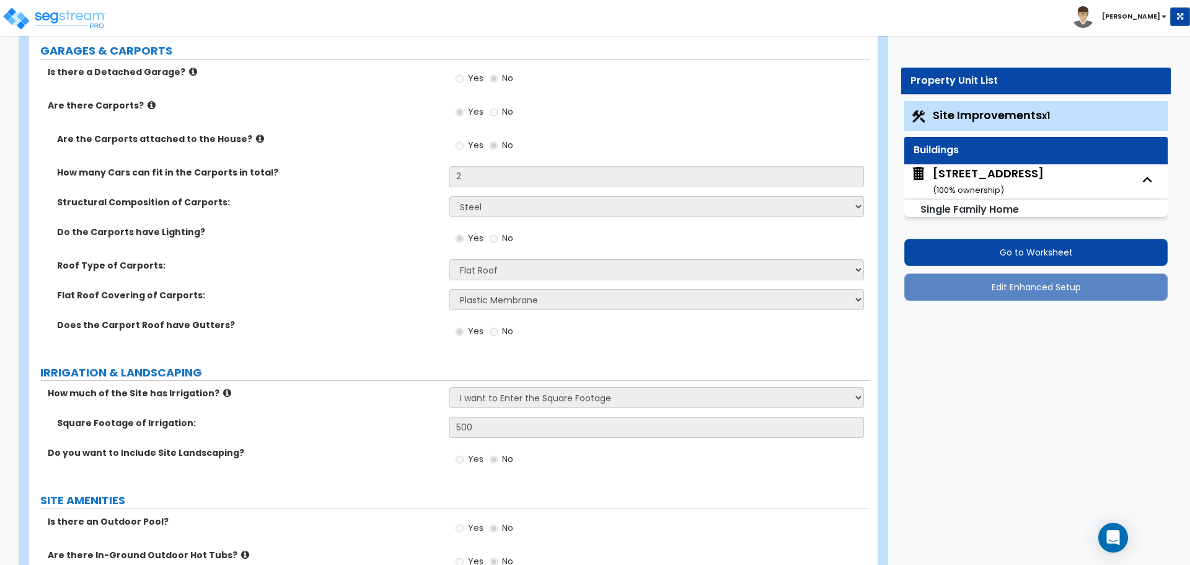
select select "1"
select select "7"
select select "1"
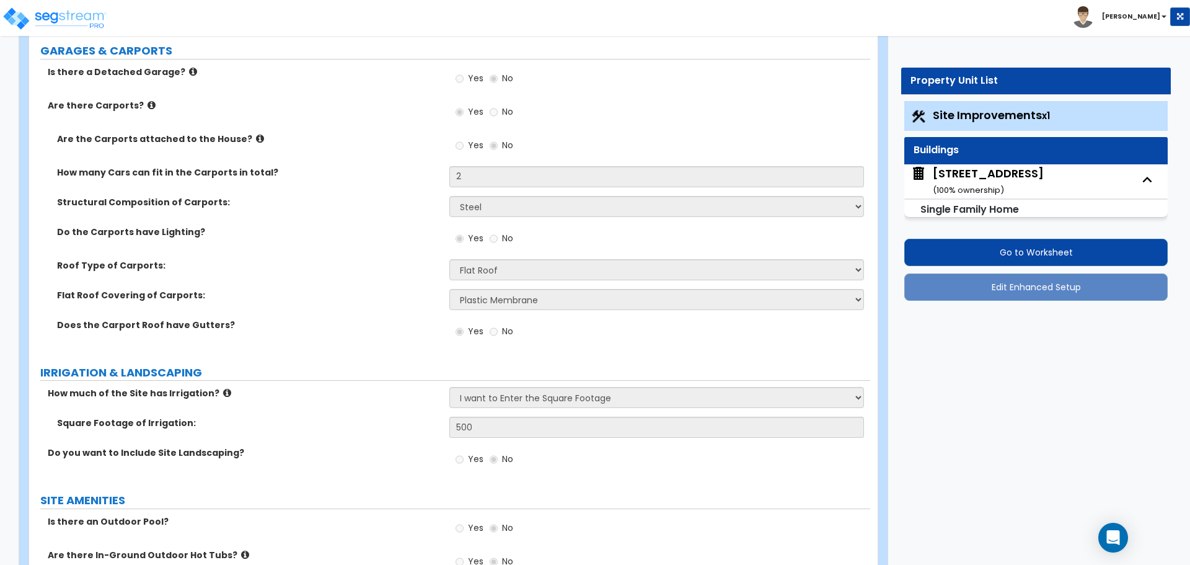
select select "1"
select select "2"
select select "1"
select select "2"
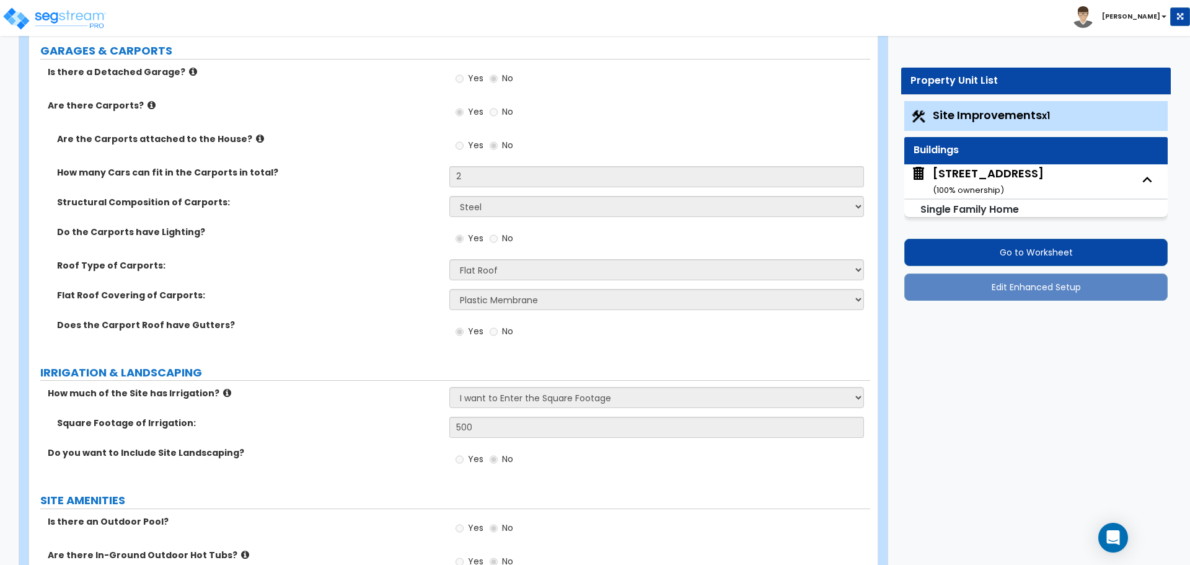
select select "1"
select select "2"
select select "1"
select select "2"
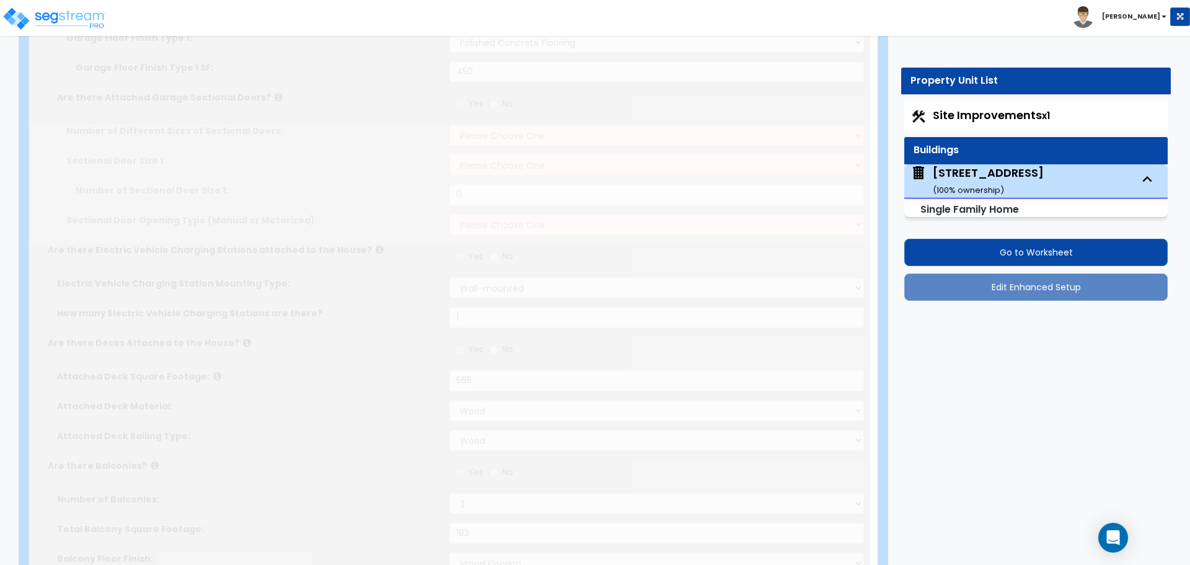
type input "2"
type input "4"
type input "2"
radio input "true"
select select "1"
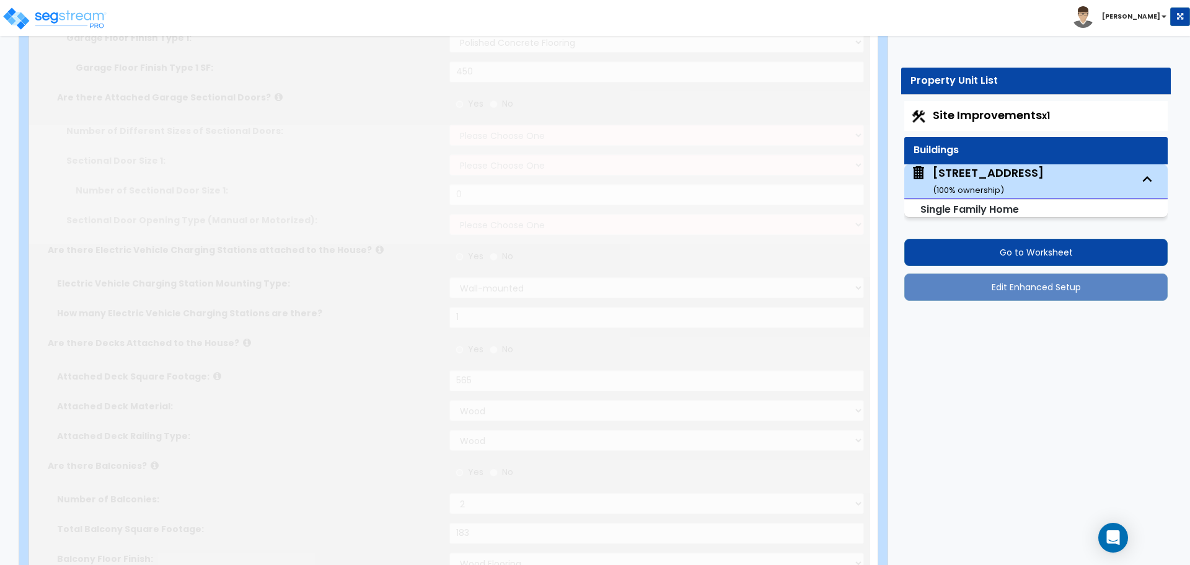
select select "2"
type input "1"
select select "2"
type input "3"
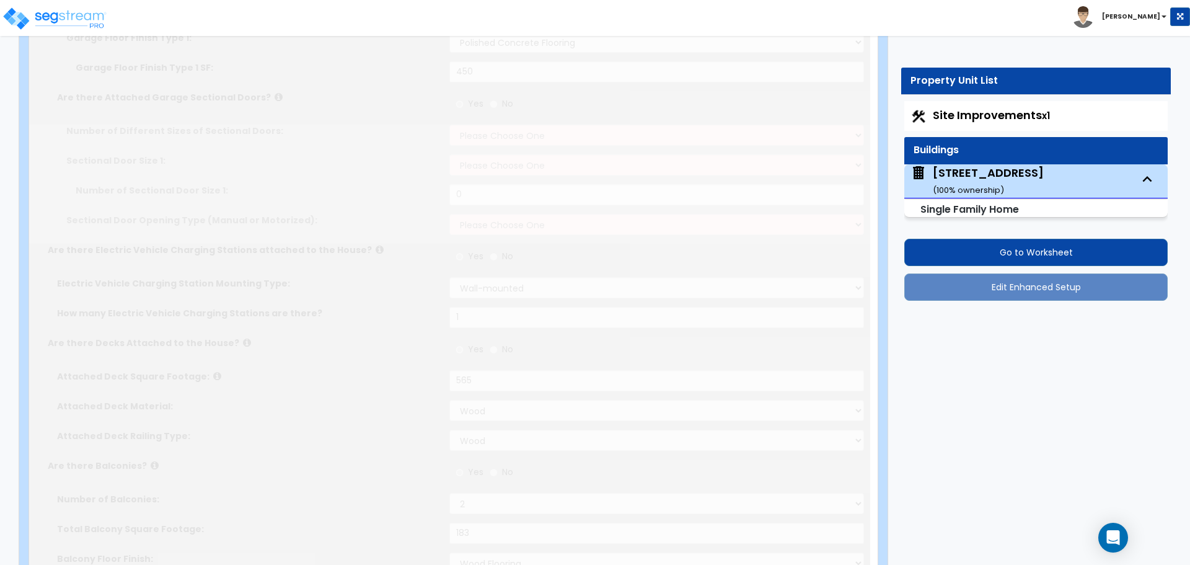
type input "3"
select select "1"
radio input "true"
type input "2"
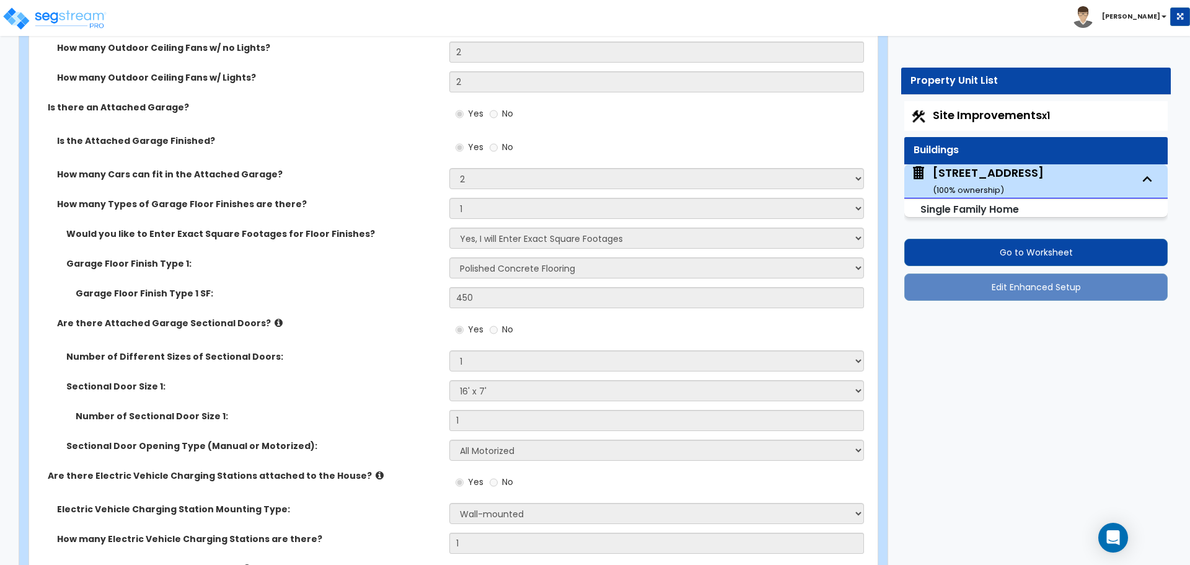
scroll to position [1618, 0]
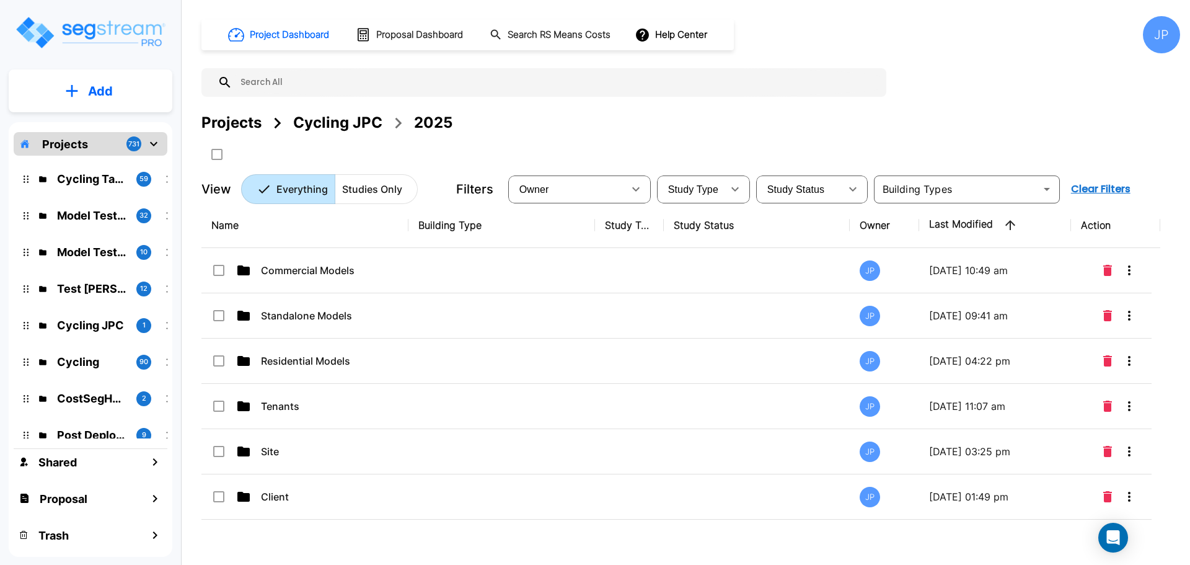
click at [1159, 40] on div "JP" at bounding box center [1161, 34] width 37 height 37
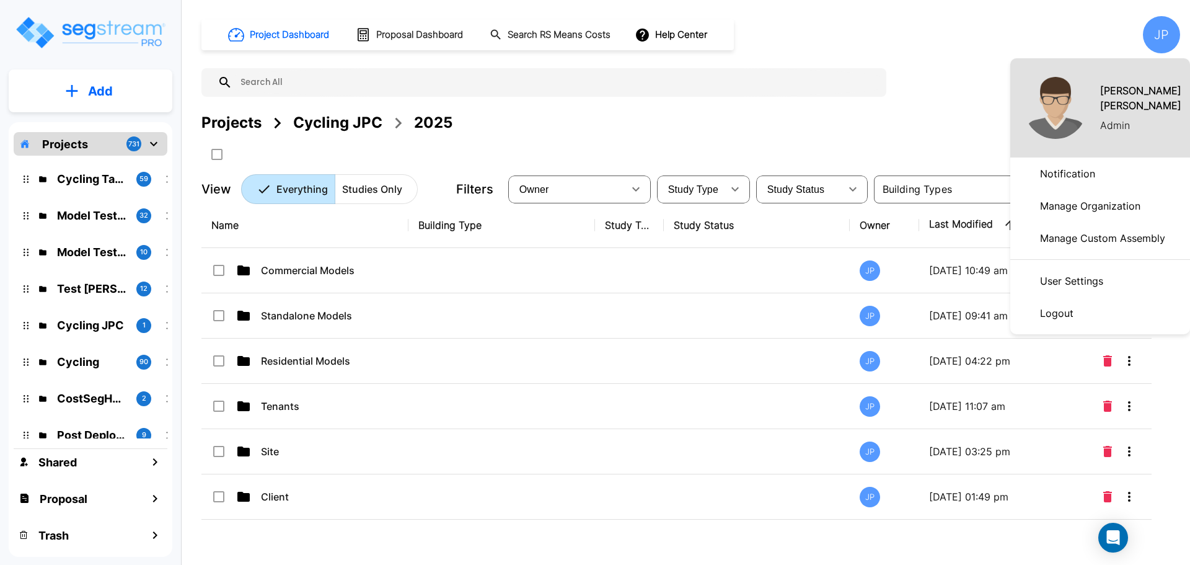
click at [1071, 311] on p "Logout" at bounding box center [1056, 313] width 43 height 25
